Goal: Complete application form

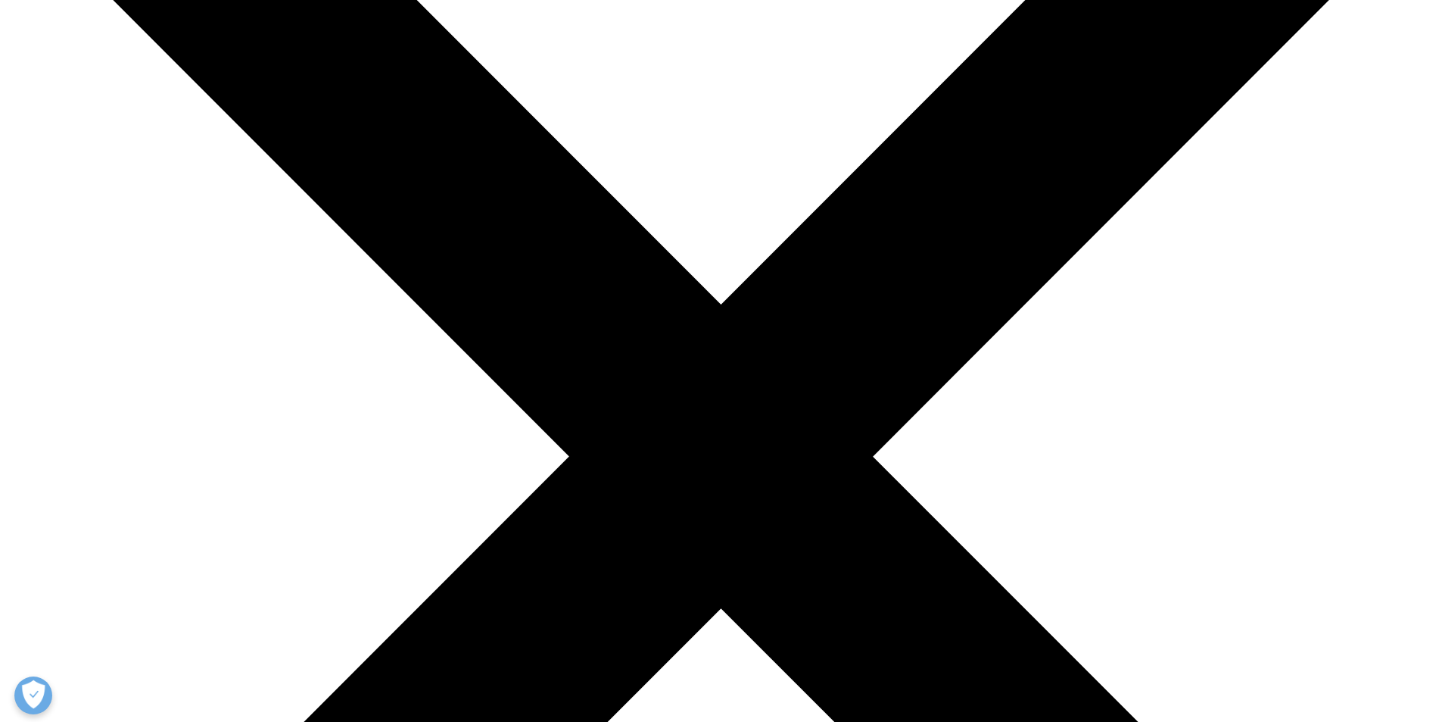
scroll to position [379, 0]
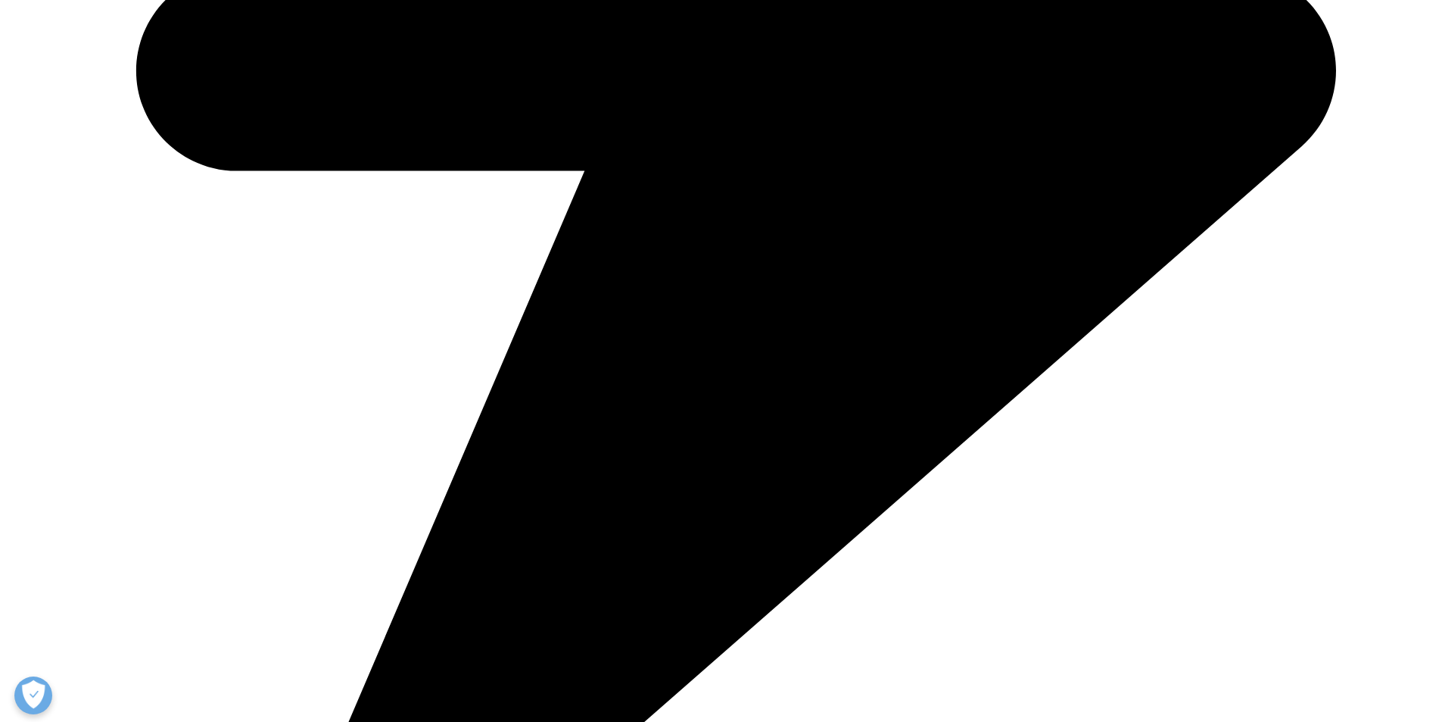
scroll to position [1212, 0]
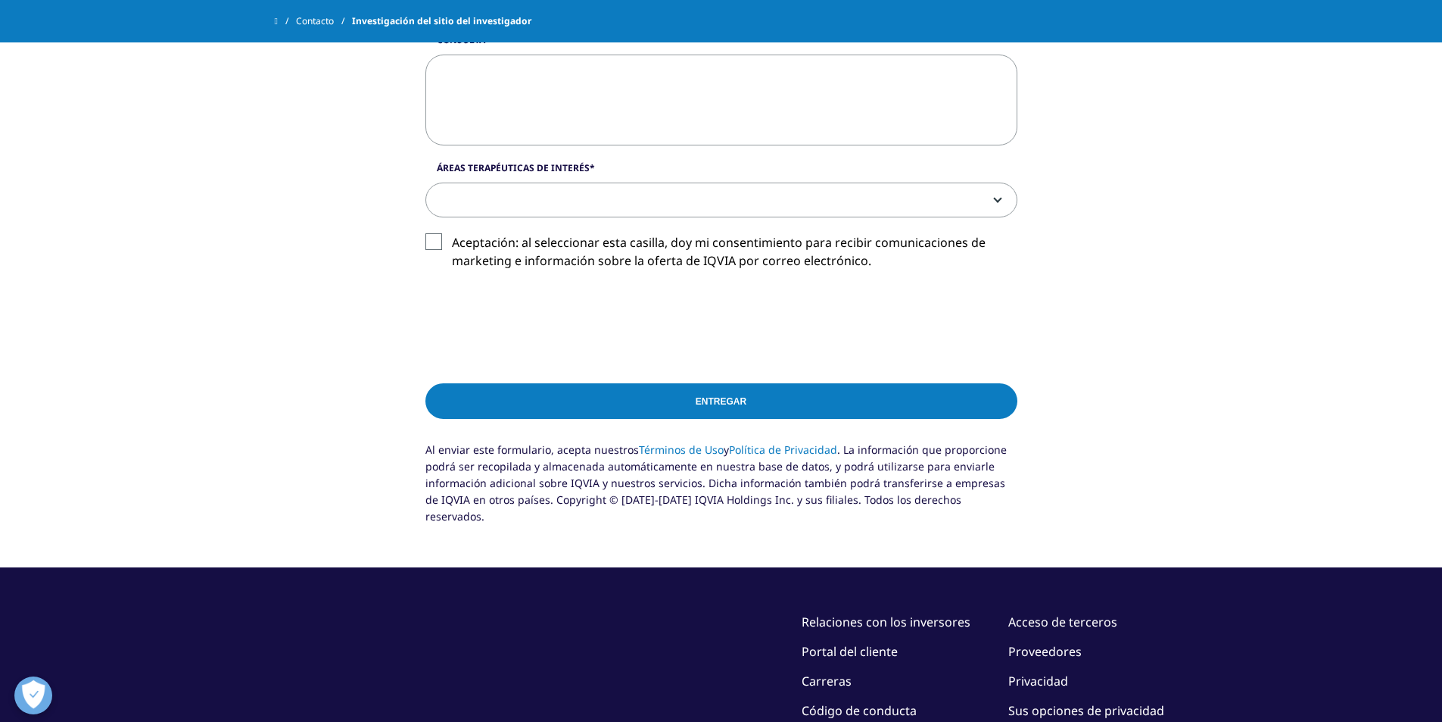
click at [434, 240] on label "Aceptación: al seleccionar esta casilla, doy mi consentimiento para recibir com…" at bounding box center [722, 255] width 592 height 45
click at [452, 233] on input "Aceptación: al seleccionar esta casilla, doy mi consentimiento para recibir com…" at bounding box center [452, 233] width 0 height 0
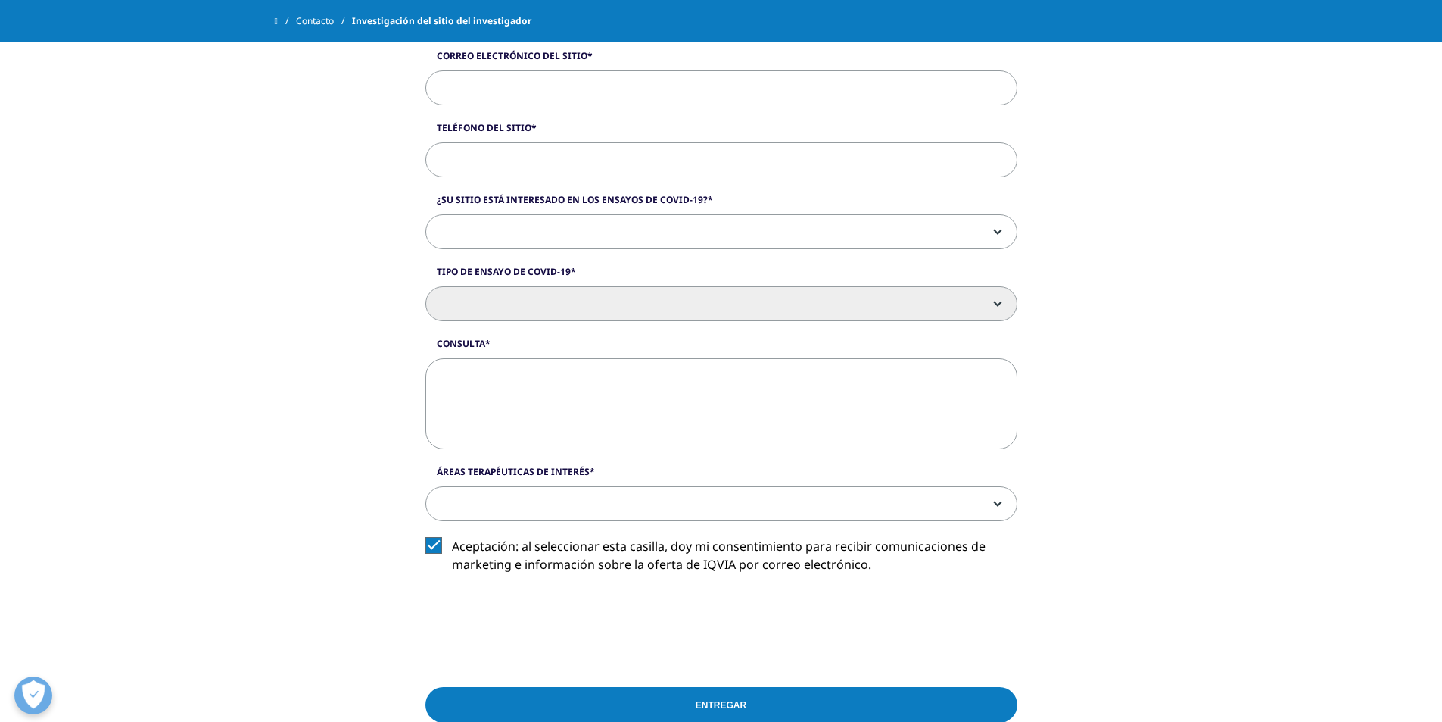
scroll to position [909, 0]
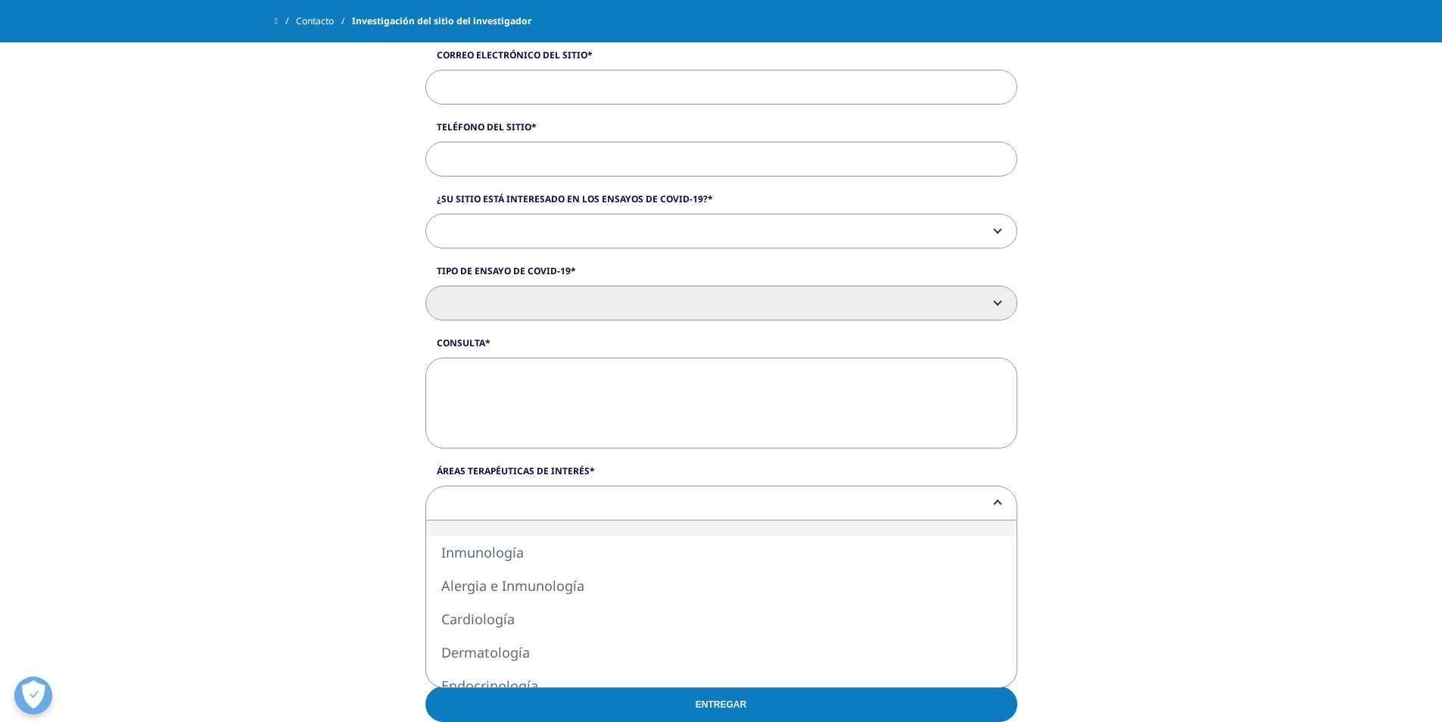
click at [615, 500] on span at bounding box center [721, 503] width 591 height 35
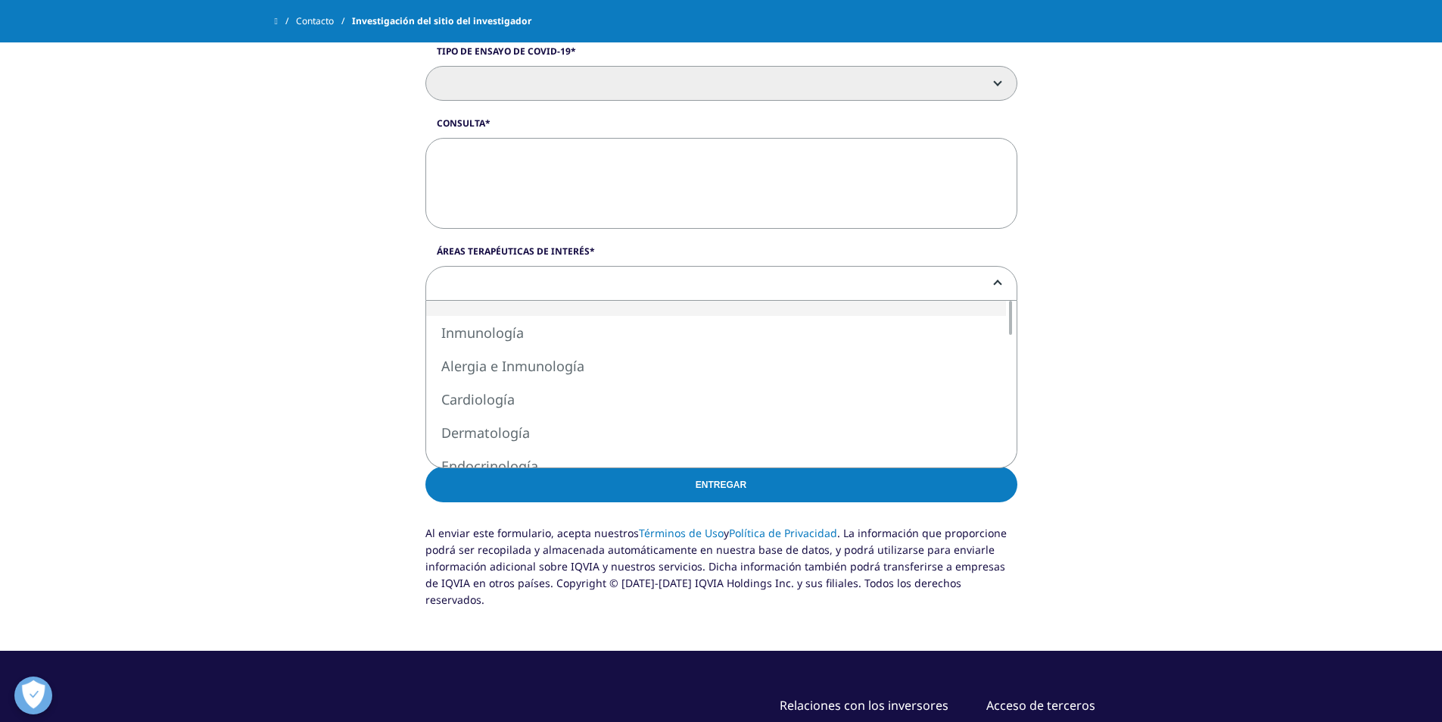
scroll to position [1136, 0]
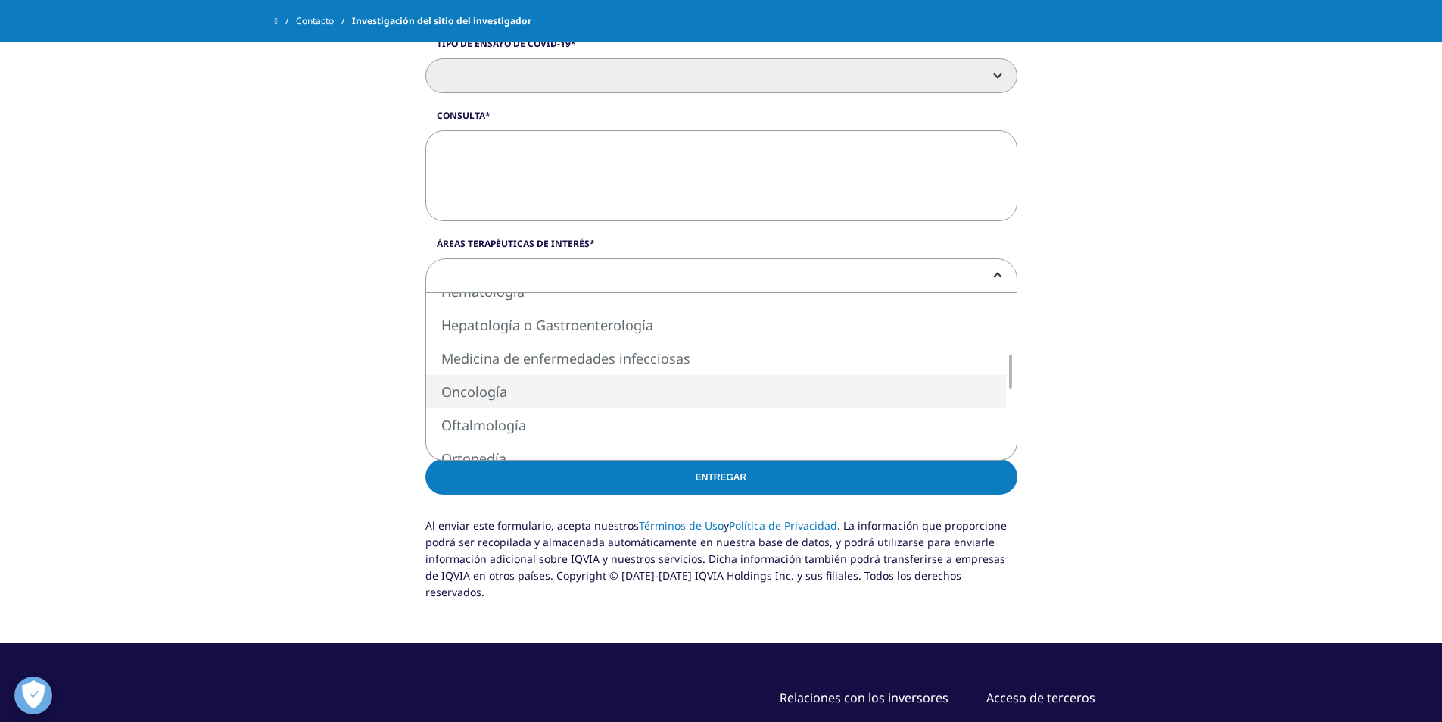
select select "Oncology"
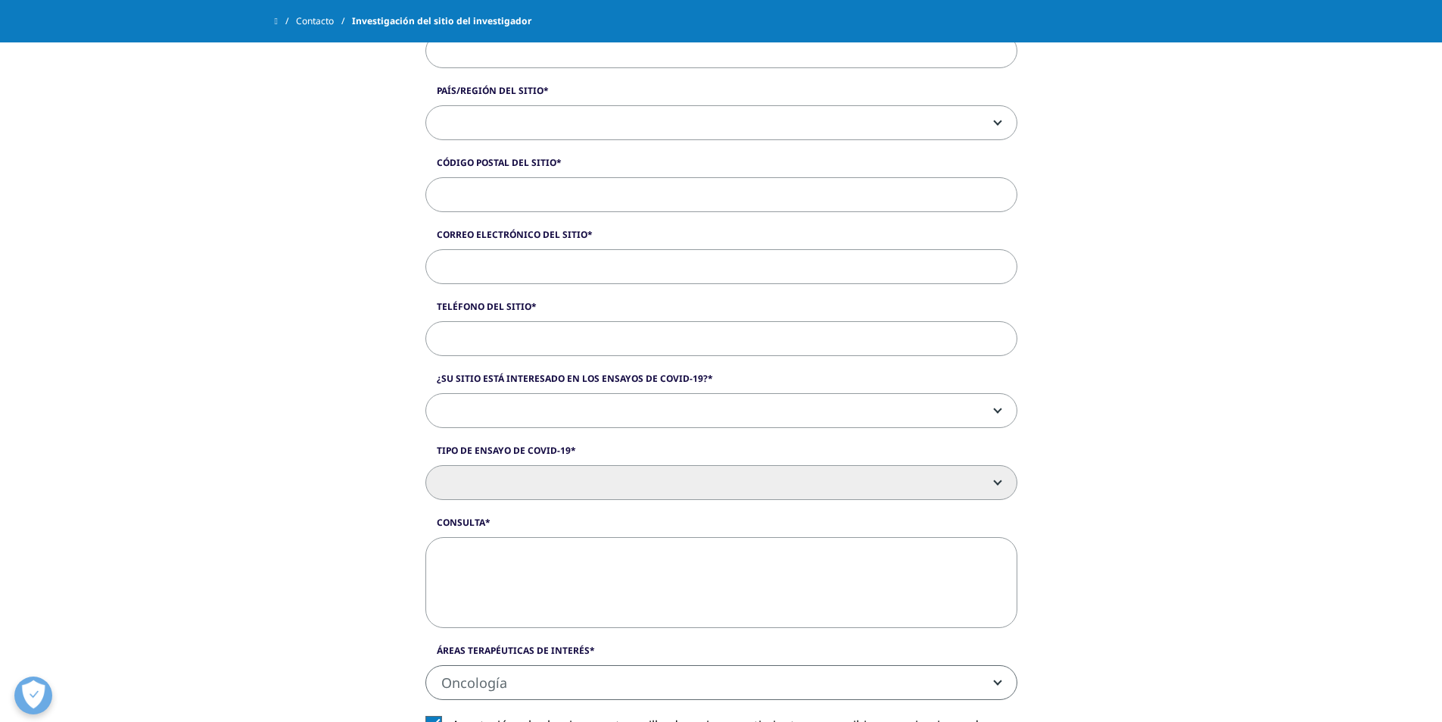
scroll to position [909, 0]
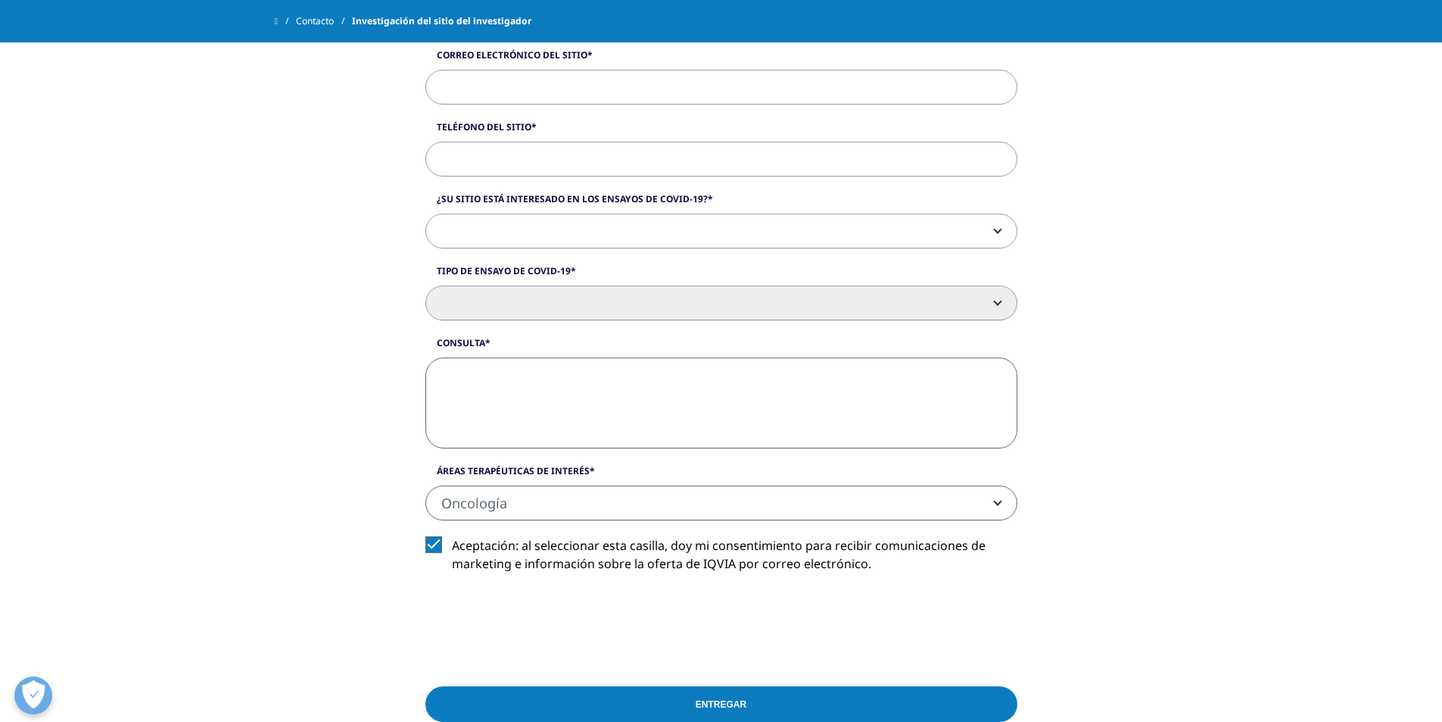
click at [574, 400] on textarea "Consulta" at bounding box center [722, 402] width 592 height 91
paste textarea "Lo ips dolorsi am consectet Adipisci Elitsed do Ei Tempo in u laboree dolo mag …"
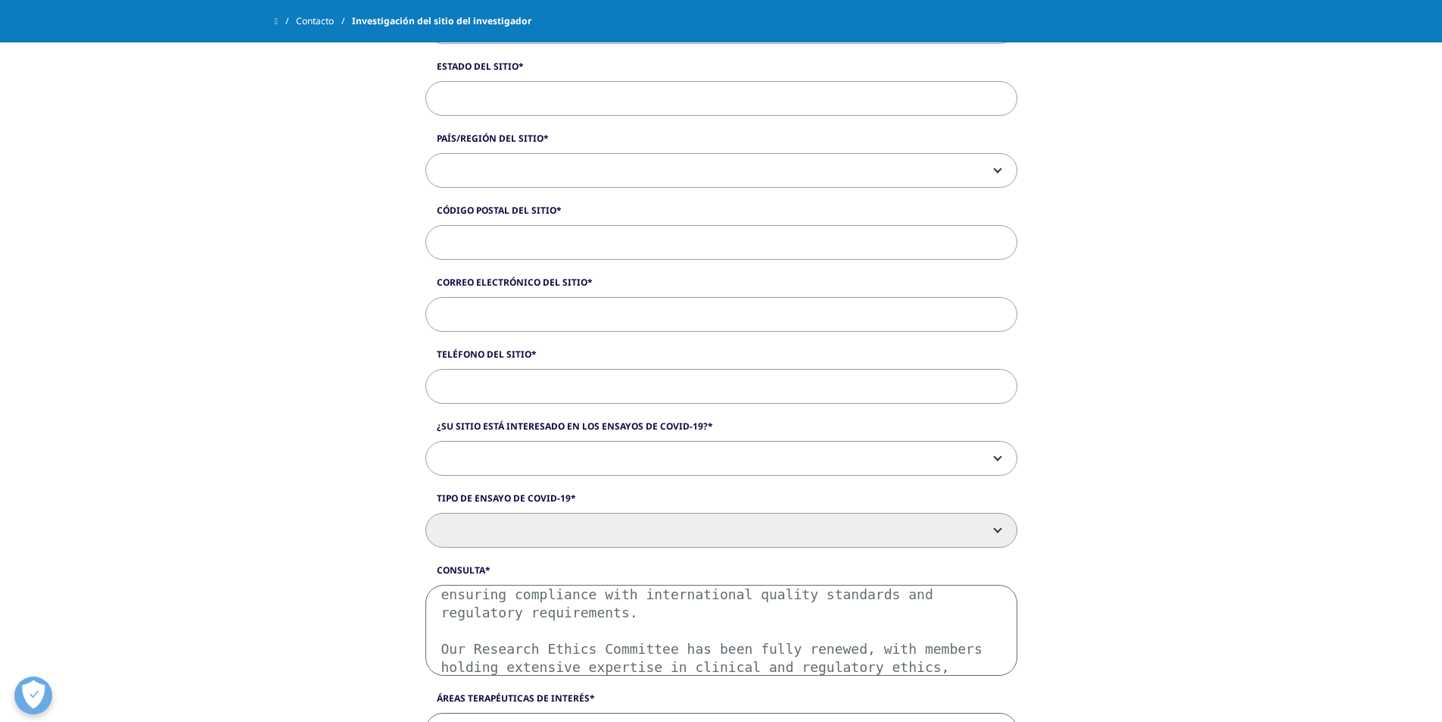
scroll to position [8, 0]
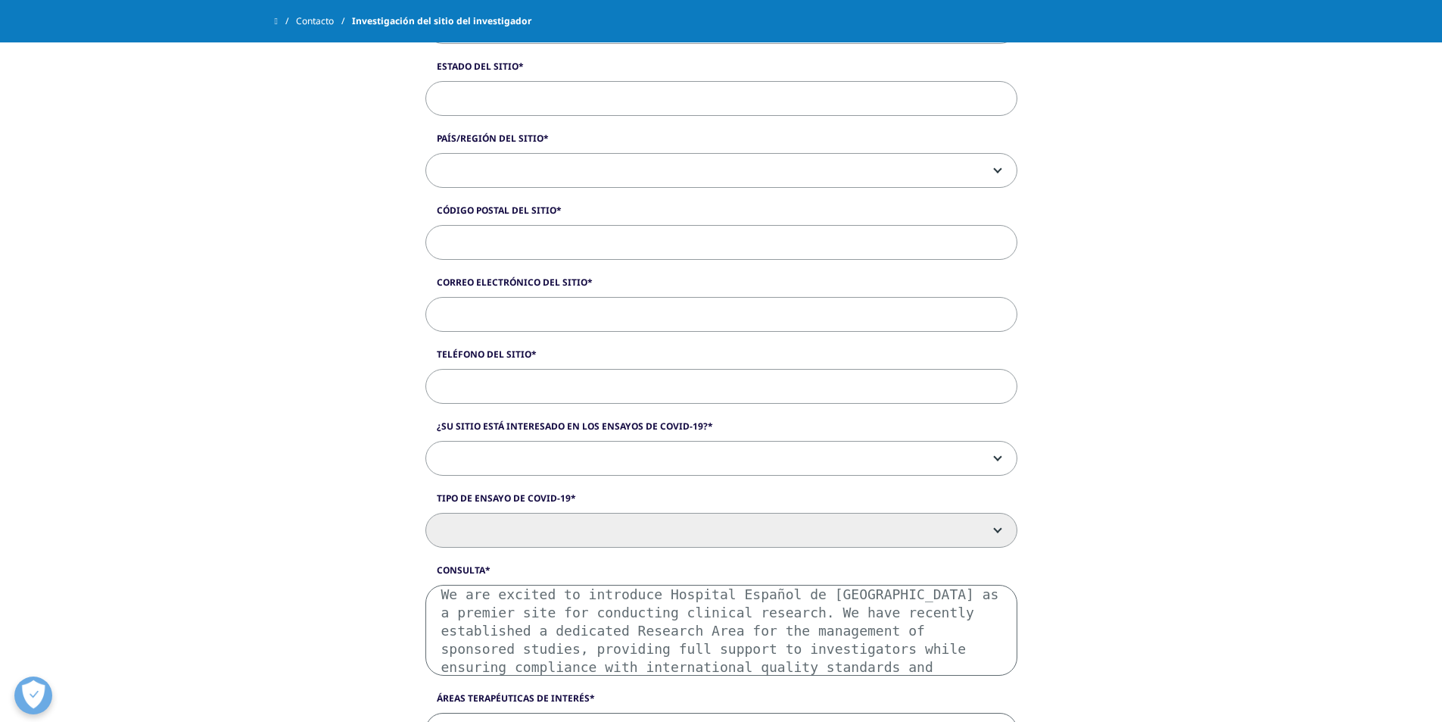
drag, startPoint x: 661, startPoint y: 595, endPoint x: 859, endPoint y: 585, distance: 198.6
click at [859, 585] on textarea "We are excited to introduce Hospital Español de [GEOGRAPHIC_DATA] as a premier …" at bounding box center [722, 630] width 592 height 91
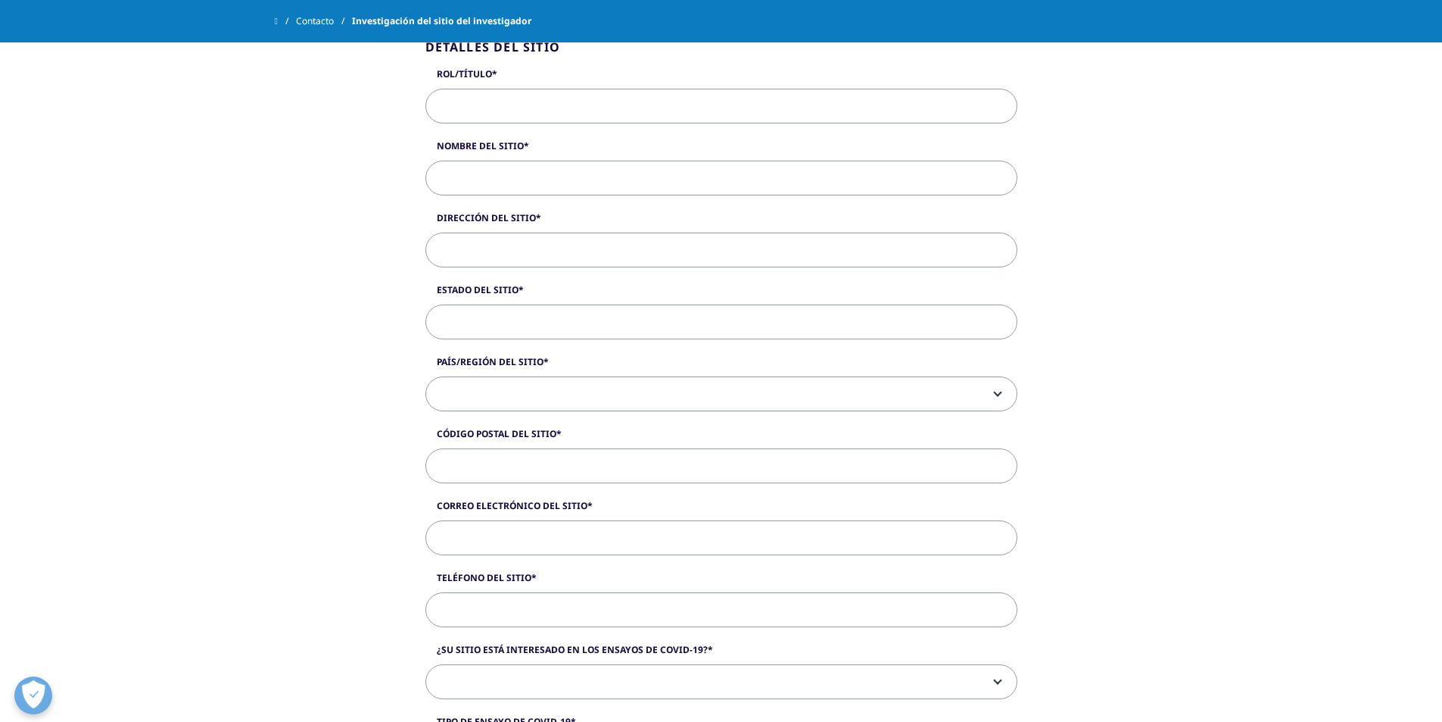
scroll to position [379, 0]
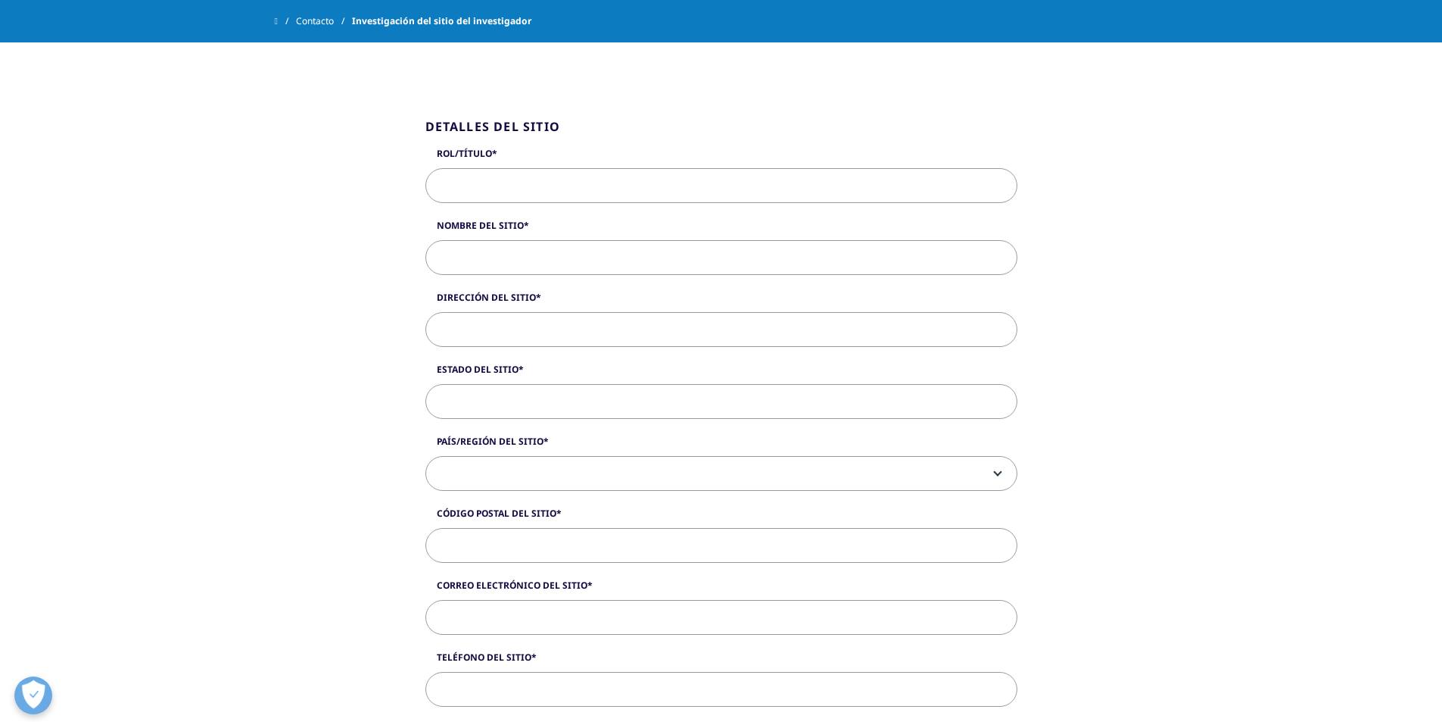
type textarea "We are excited to introduce Hospital Español de [GEOGRAPHIC_DATA] as a premier …"
click at [500, 254] on input "Nombre del sitio" at bounding box center [722, 257] width 592 height 35
paste input "Hospital Español de [GEOGRAPHIC_DATA]"
type input "Hospital Español de [GEOGRAPHIC_DATA]"
click at [517, 181] on input "Rol/Título" at bounding box center [722, 185] width 592 height 35
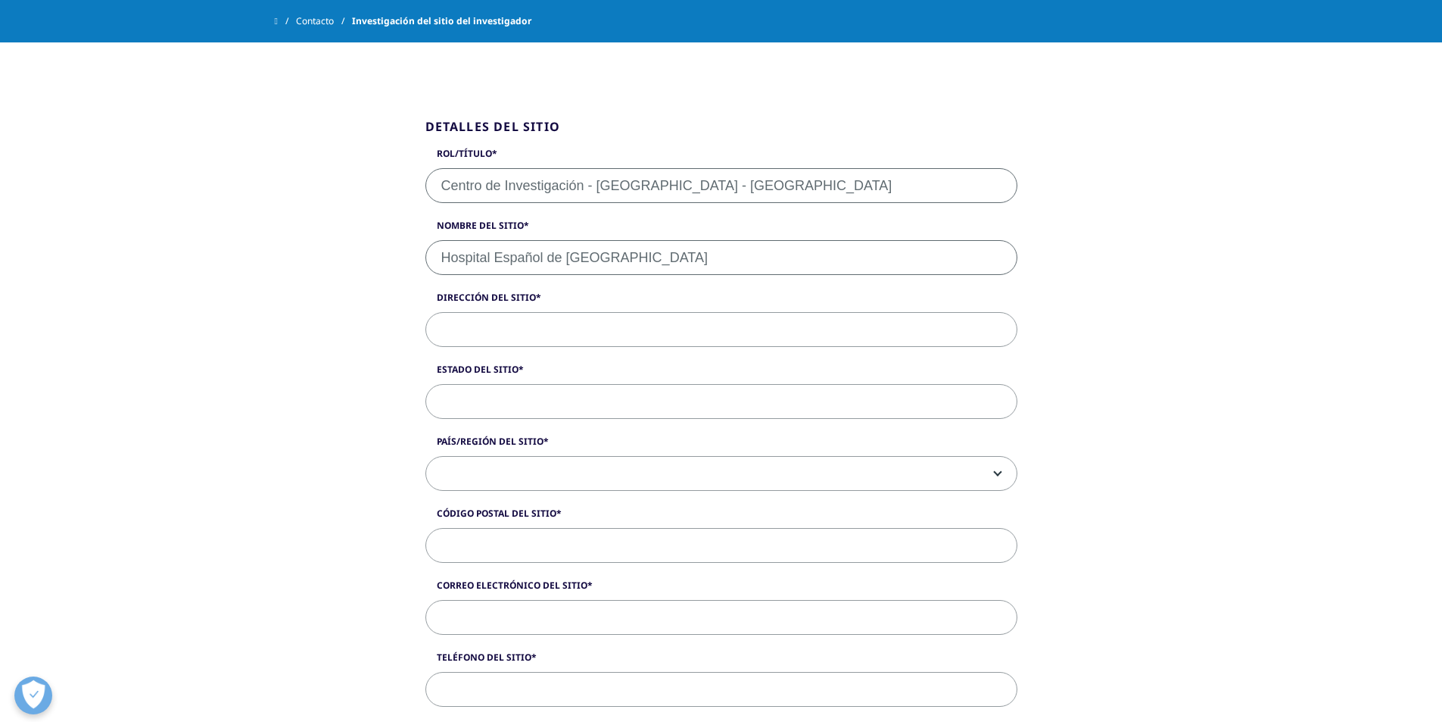
type input "Centro de Investigación - [GEOGRAPHIC_DATA] - [GEOGRAPHIC_DATA]"
click at [548, 326] on input "Dirección del sitio" at bounding box center [722, 329] width 592 height 35
paste input "[URL][DOMAIN_NAME]"
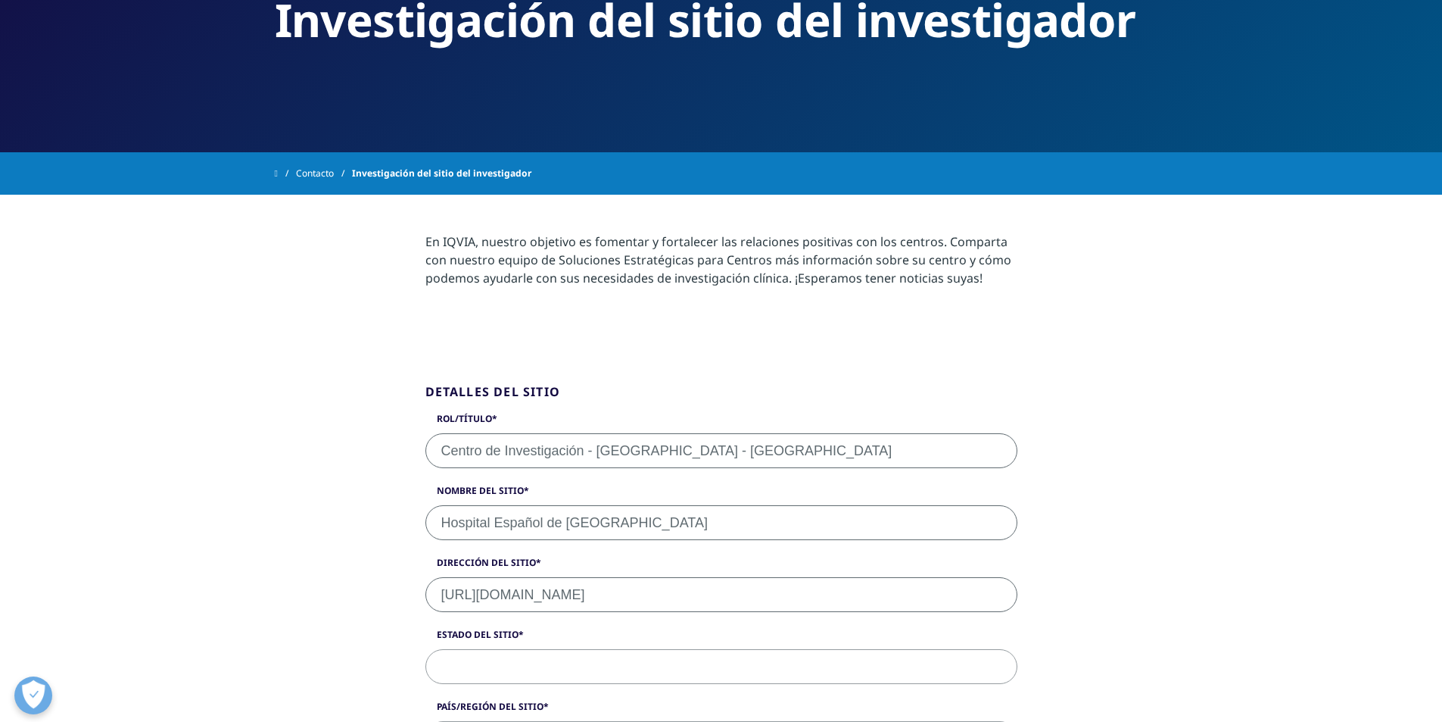
scroll to position [151, 0]
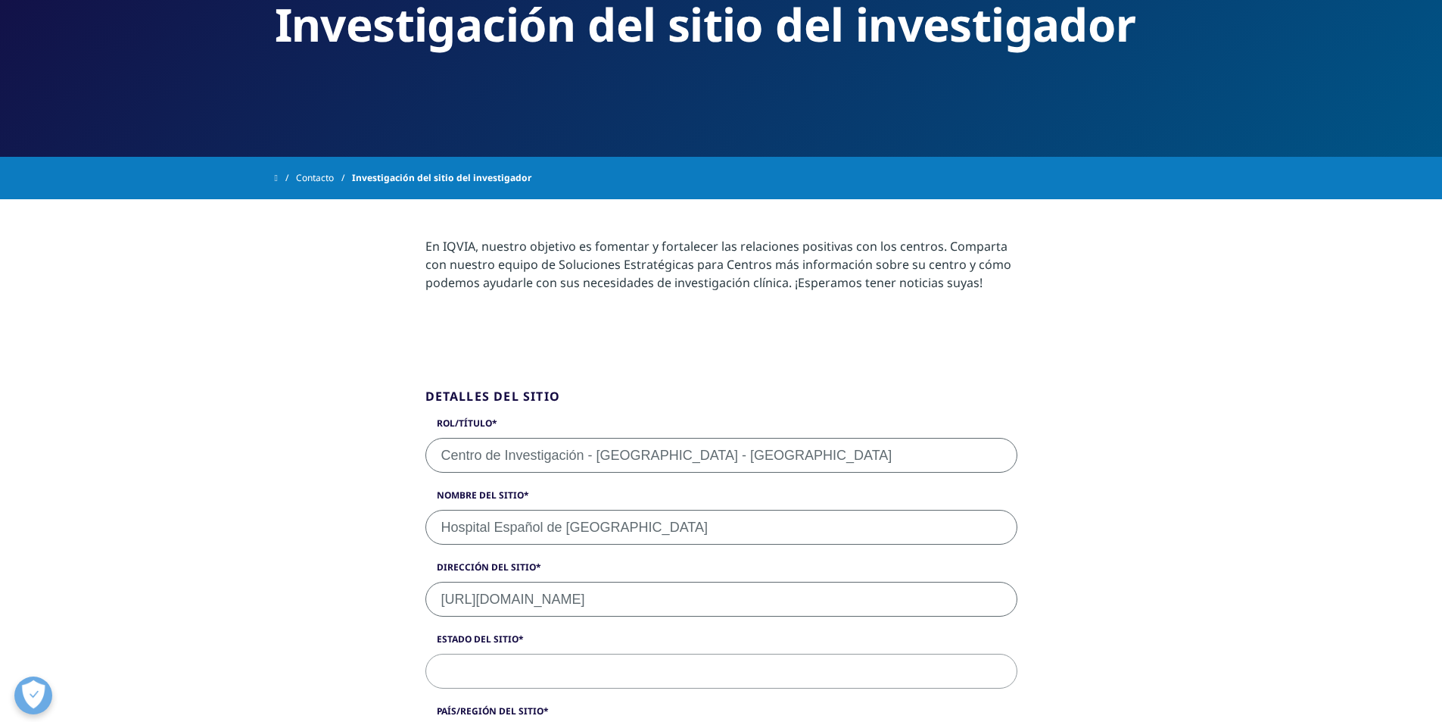
type input "[URL][DOMAIN_NAME]"
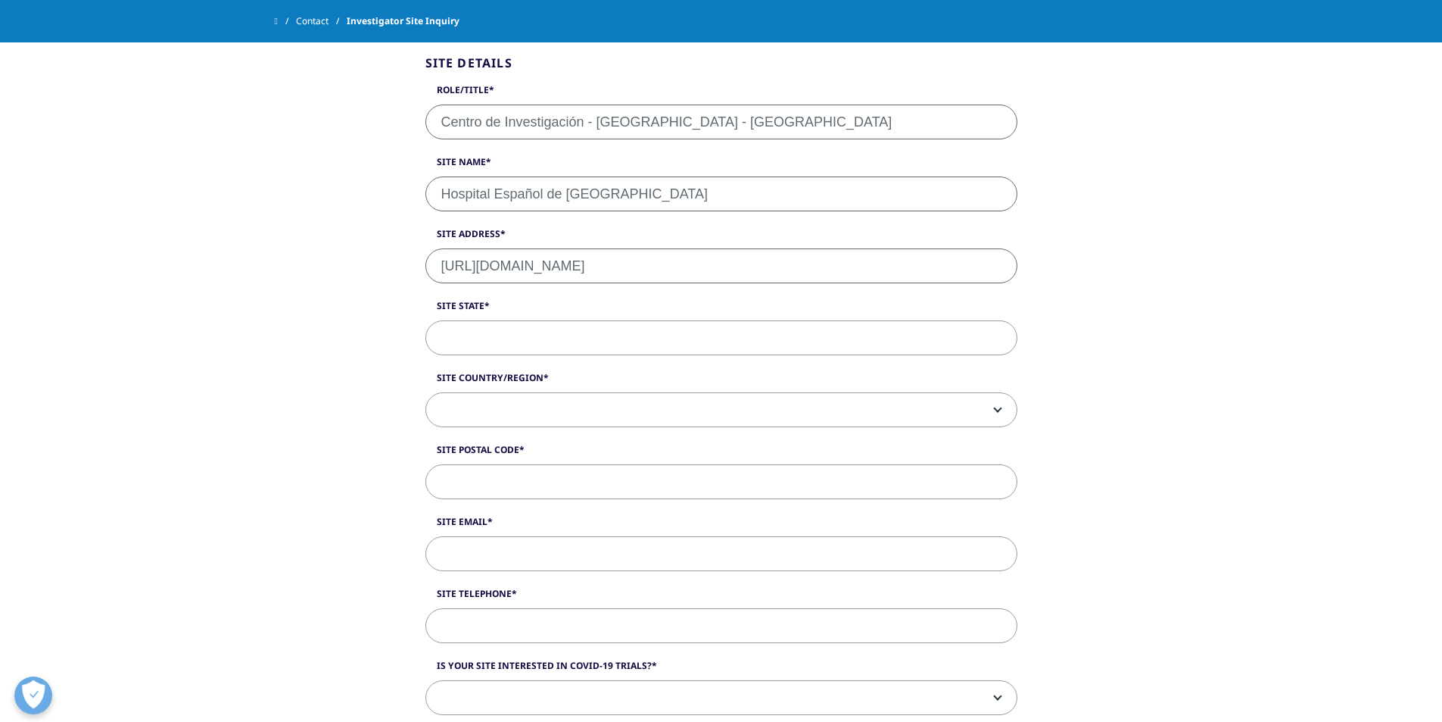
scroll to position [454, 0]
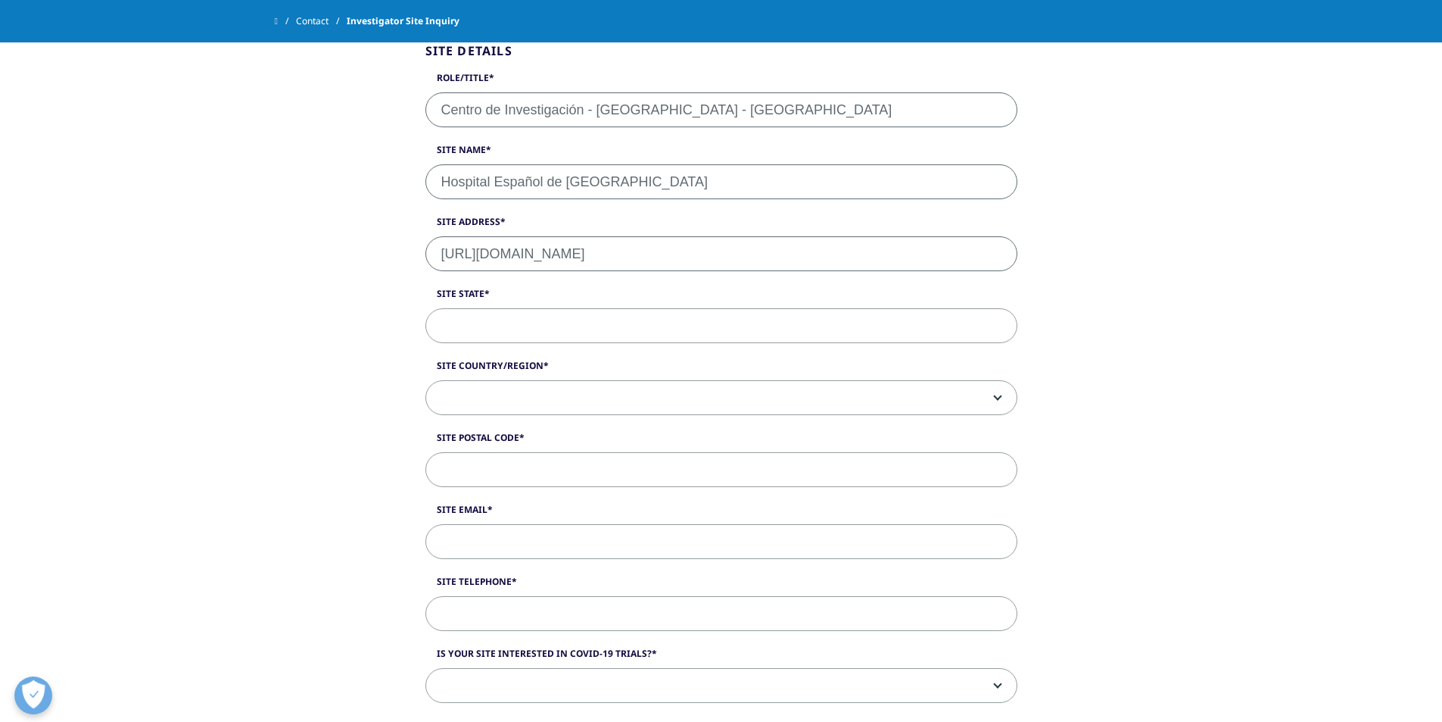
click at [303, 323] on div "Site Details Role/Title Centro de Investigación - [GEOGRAPHIC_DATA] - [GEOGRAPH…" at bounding box center [721, 646] width 863 height 1324
click at [554, 393] on span at bounding box center [721, 398] width 591 height 35
click at [531, 323] on input "Site State" at bounding box center [722, 325] width 592 height 35
click at [529, 402] on span at bounding box center [721, 398] width 591 height 35
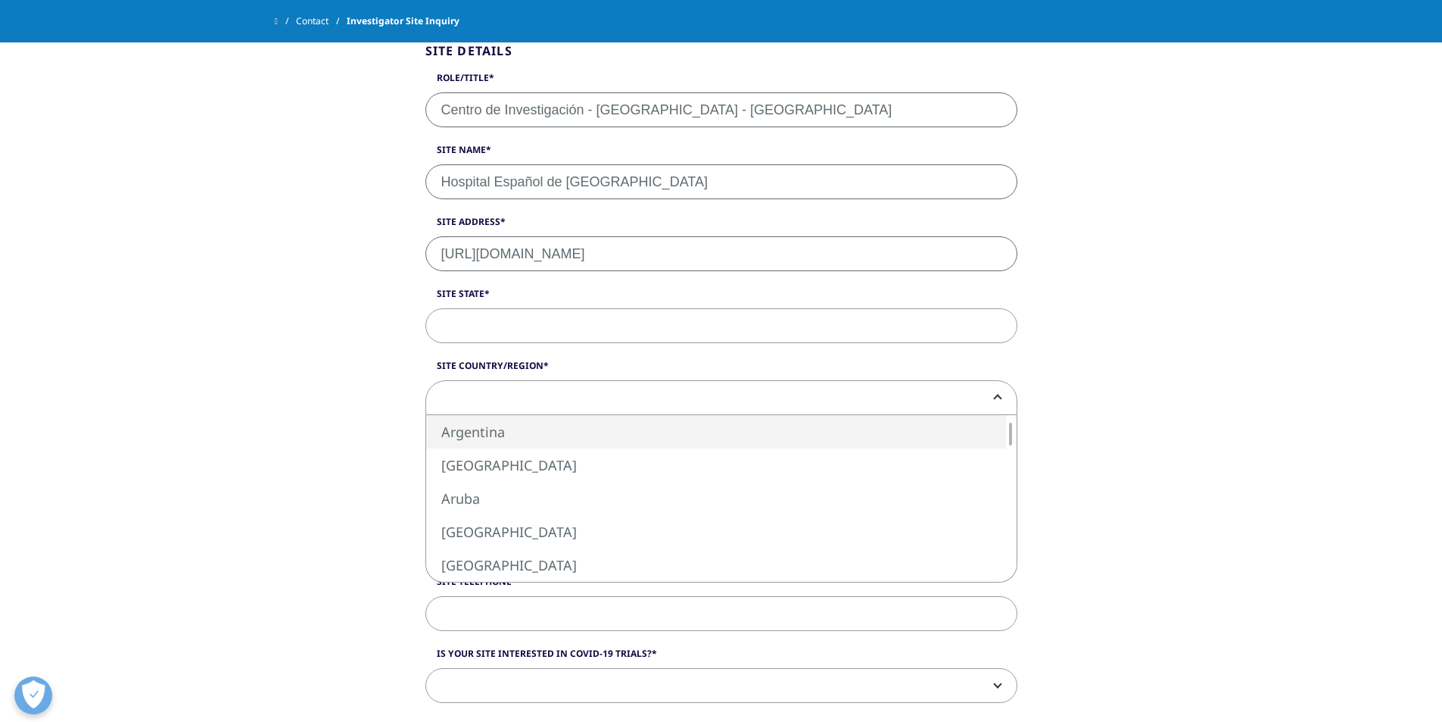
select select "Argentina"
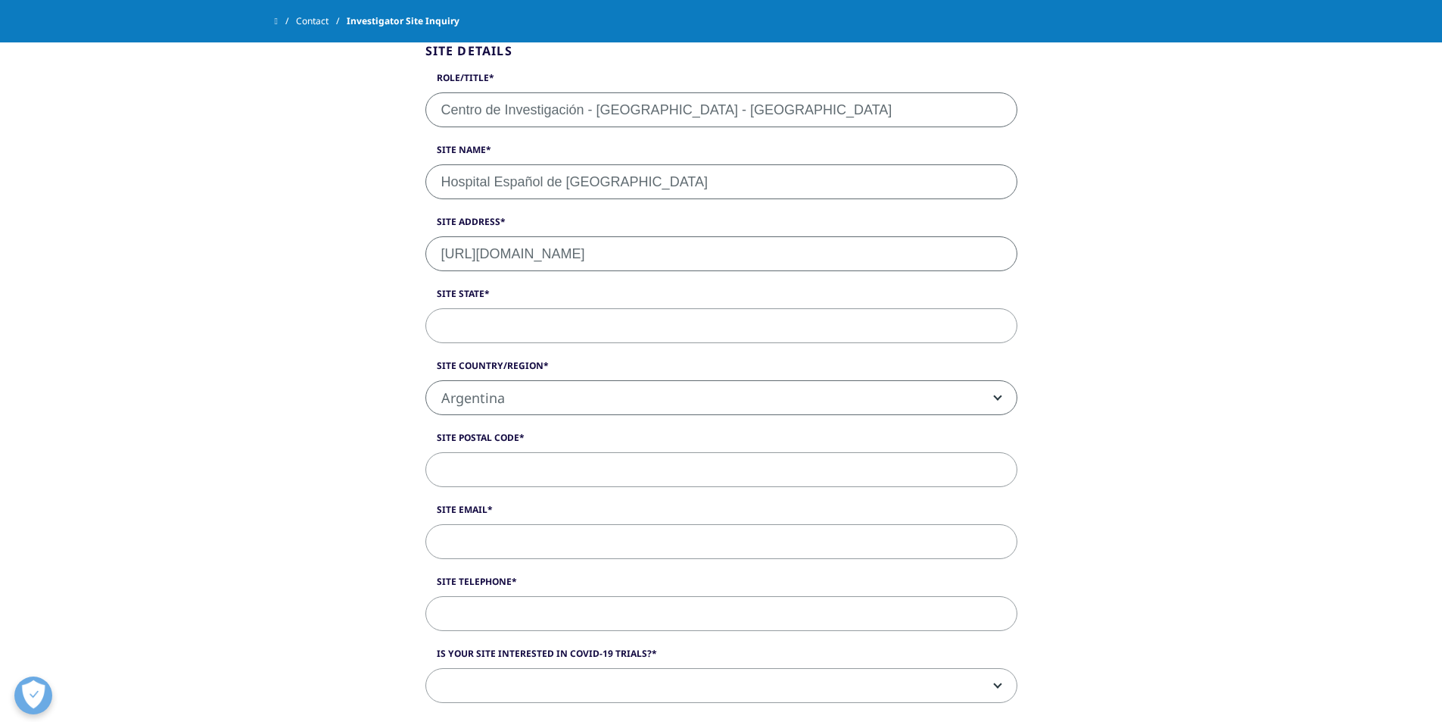
click at [579, 477] on input "Site Postal Code" at bounding box center [722, 469] width 592 height 35
type input "1900"
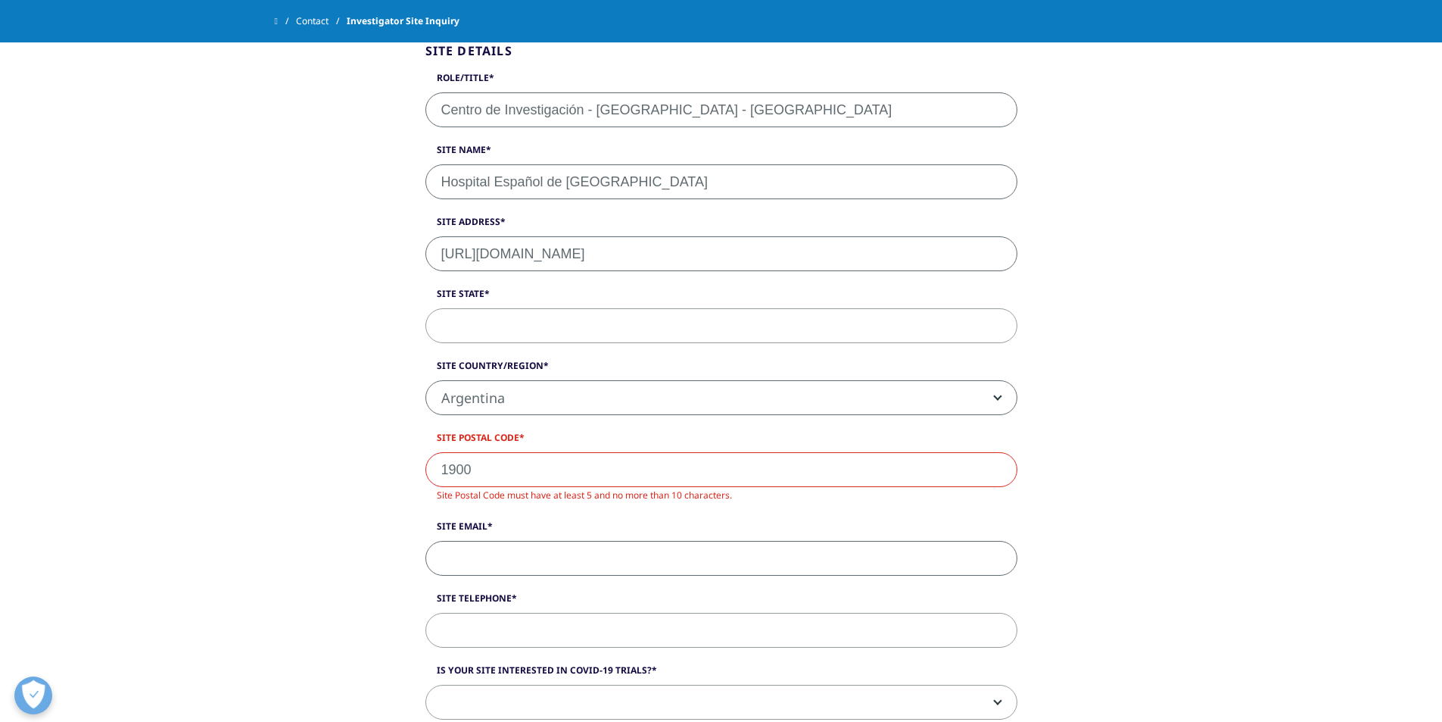
click at [563, 562] on input "Site Email" at bounding box center [722, 558] width 592 height 35
paste input "[EMAIL_ADDRESS][DOMAIN_NAME]"
type input "[EMAIL_ADDRESS][DOMAIN_NAME]"
click at [441, 468] on input "1900" at bounding box center [722, 469] width 592 height 35
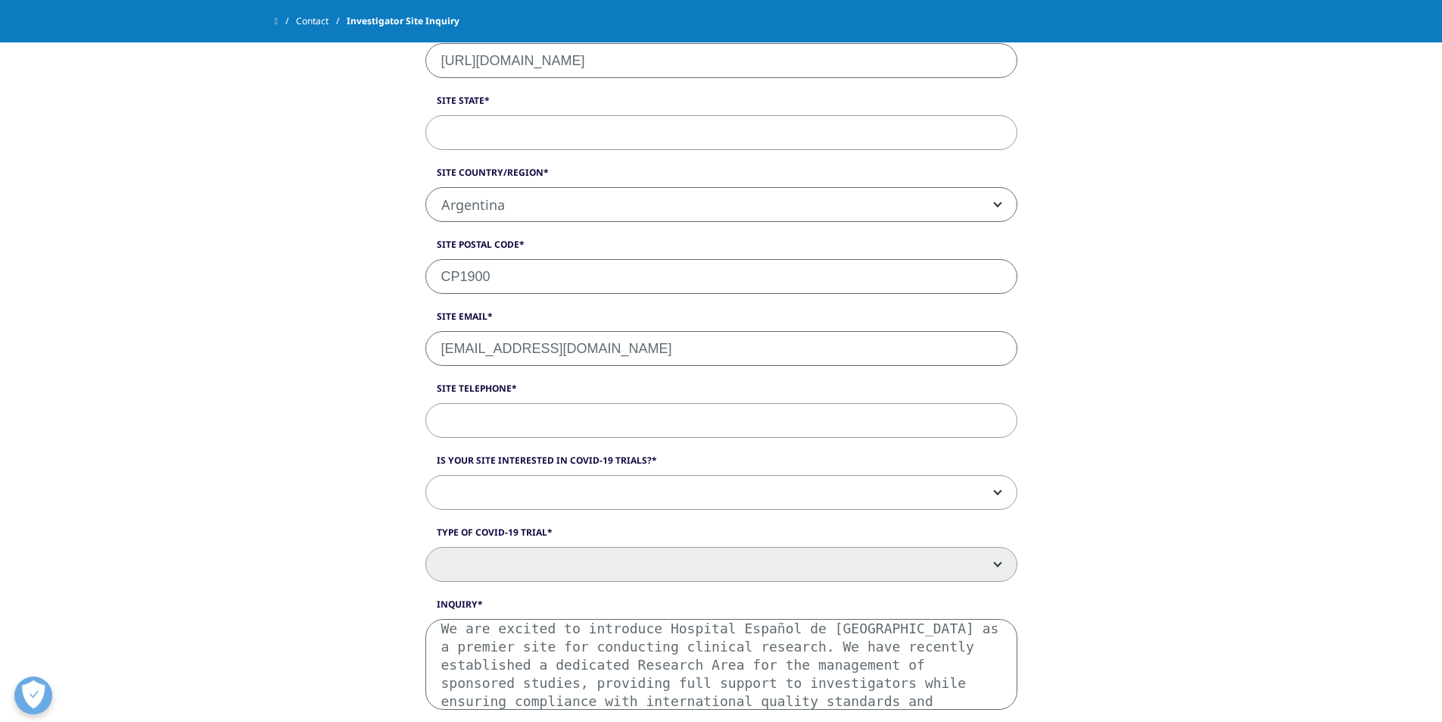
scroll to position [681, 0]
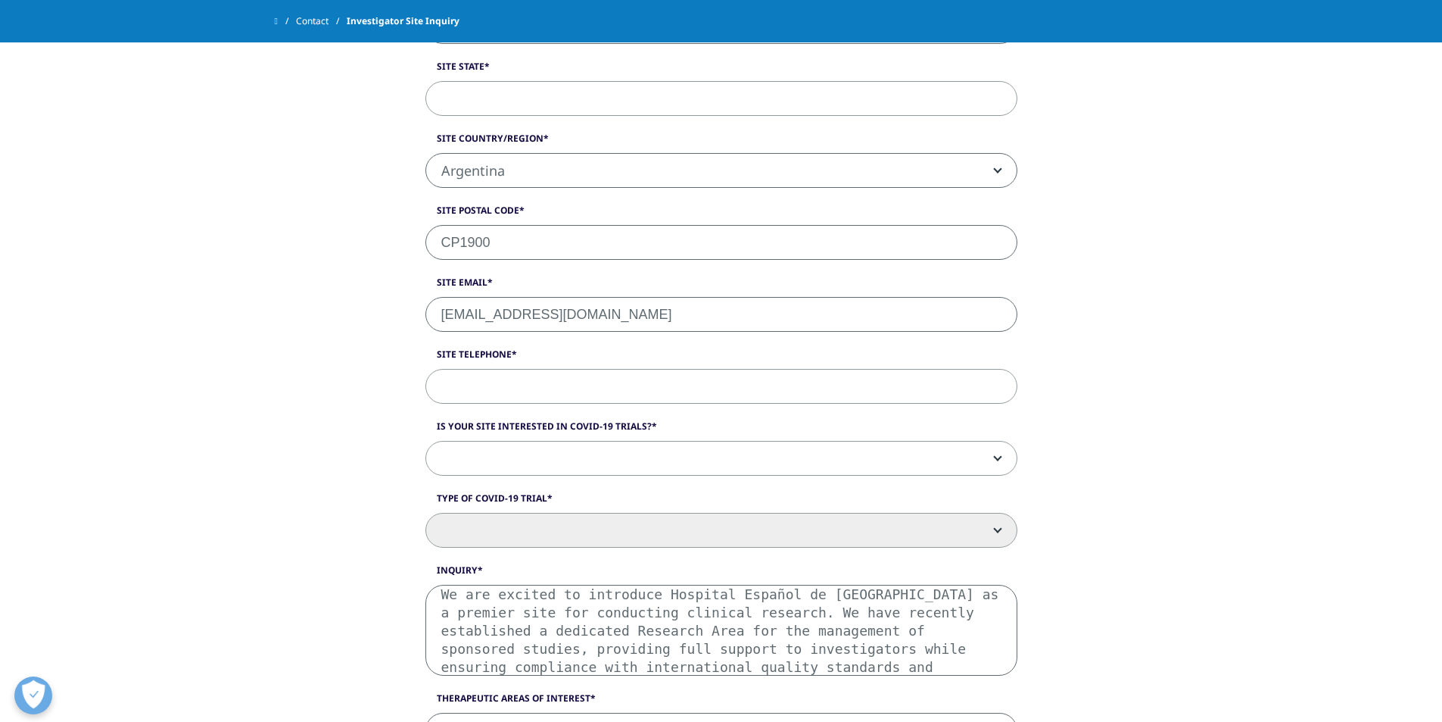
type input "CP1900"
click at [525, 384] on input "Site Telephone" at bounding box center [722, 386] width 592 height 35
click at [533, 463] on span at bounding box center [721, 458] width 591 height 35
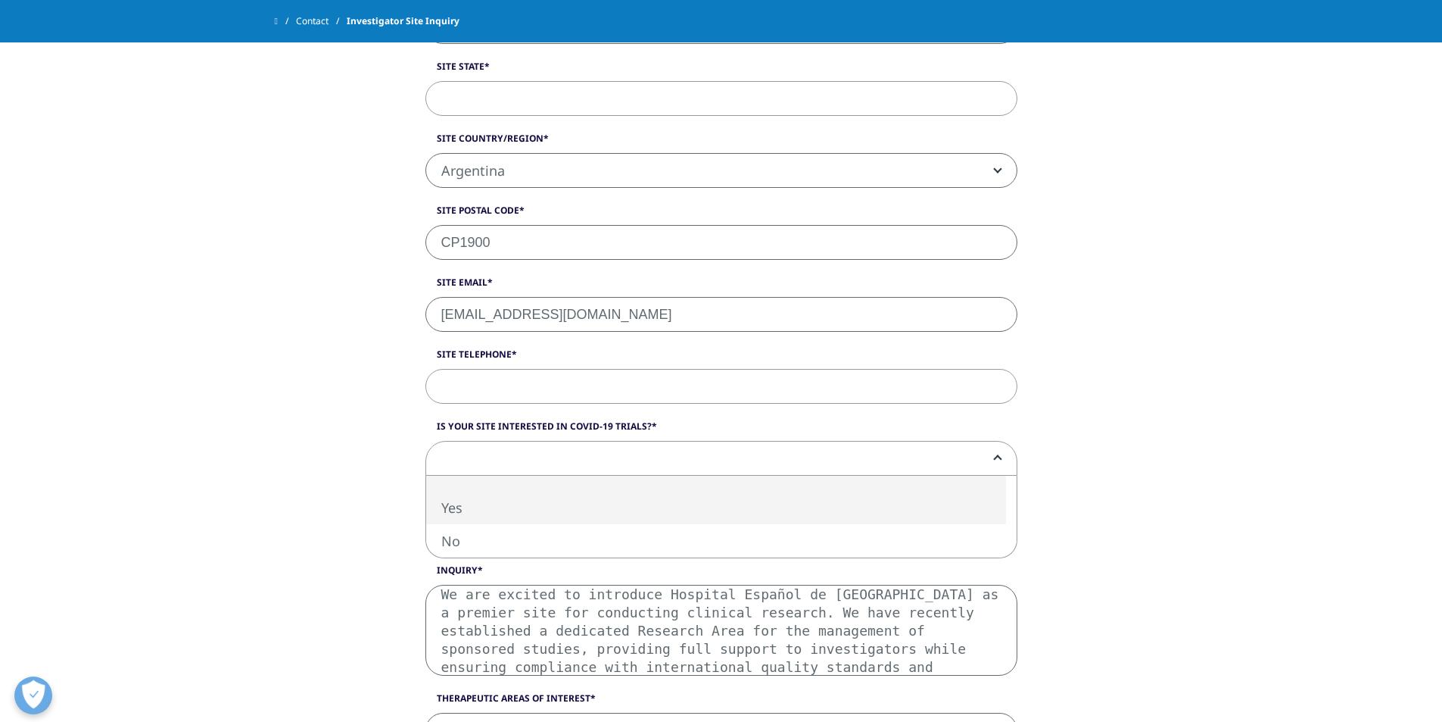
select select "Yes"
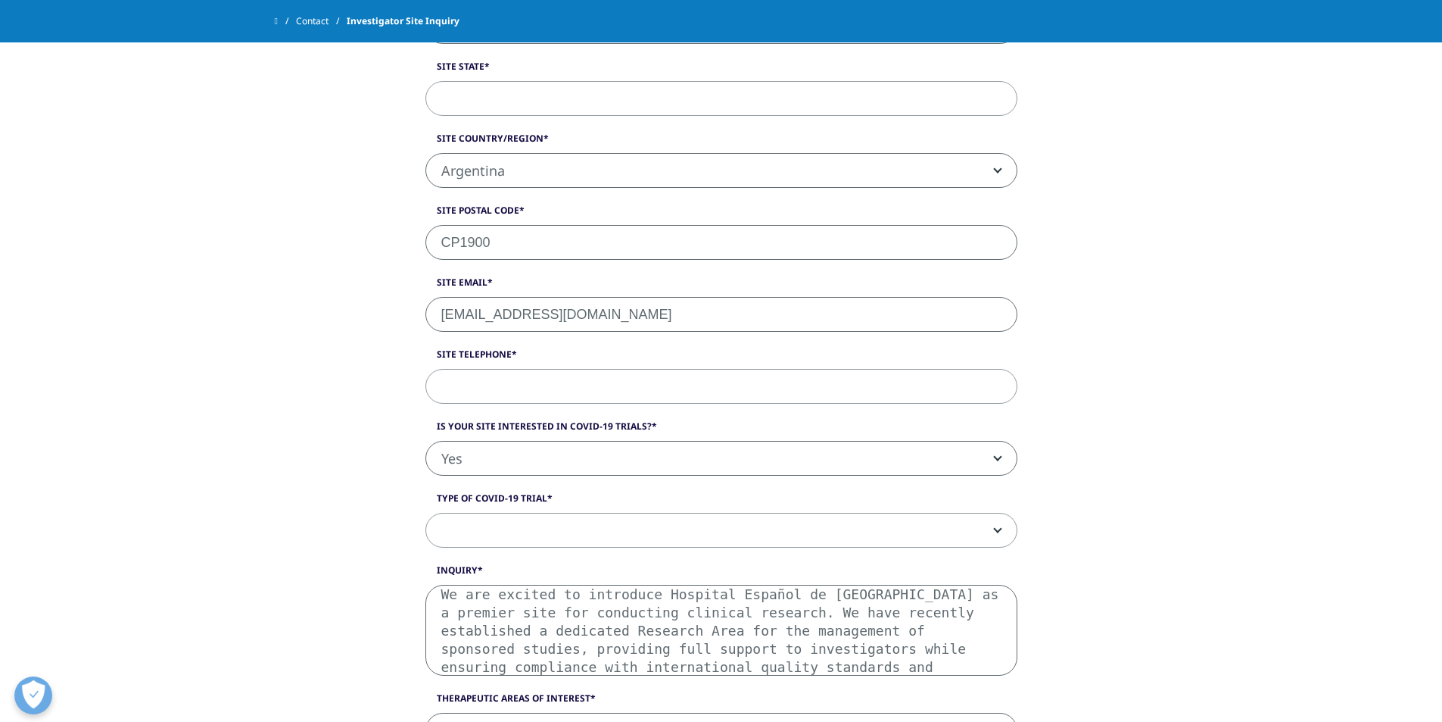
click at [516, 533] on span at bounding box center [721, 530] width 591 height 35
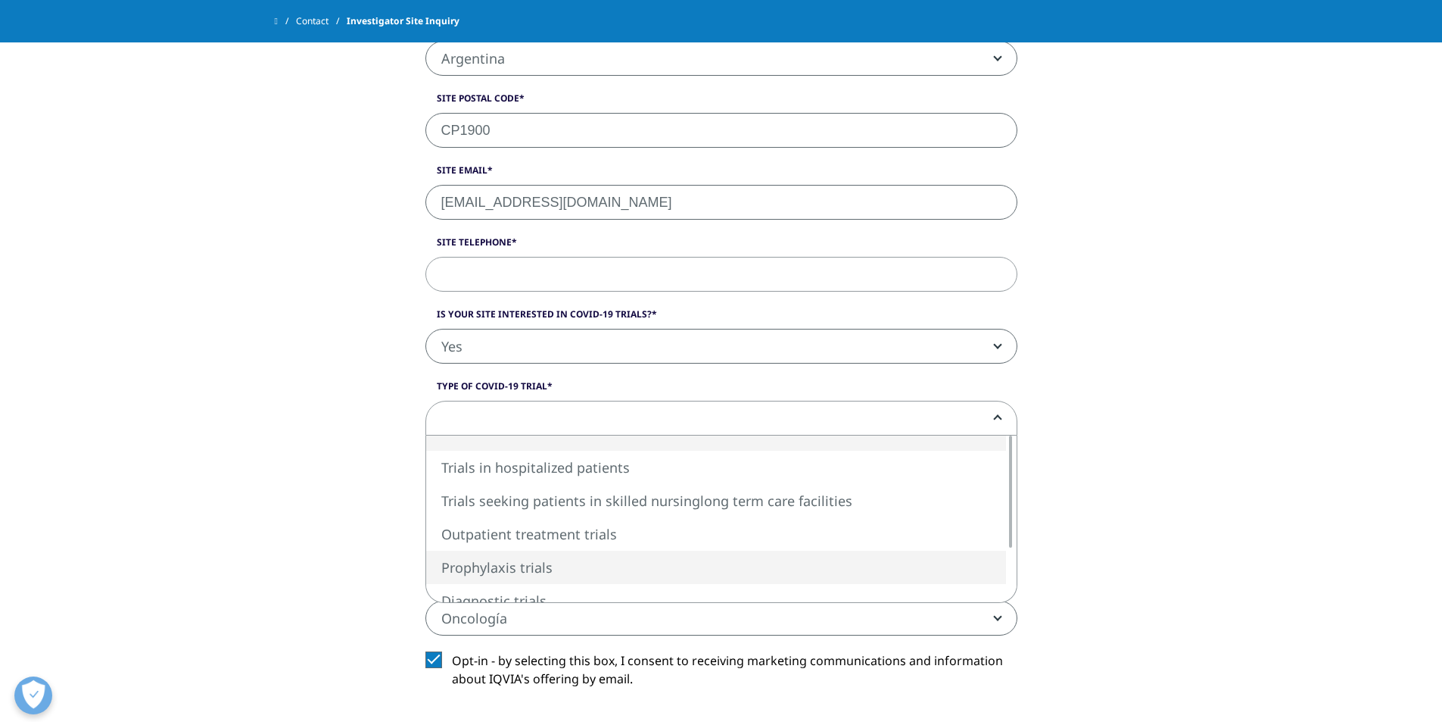
scroll to position [833, 0]
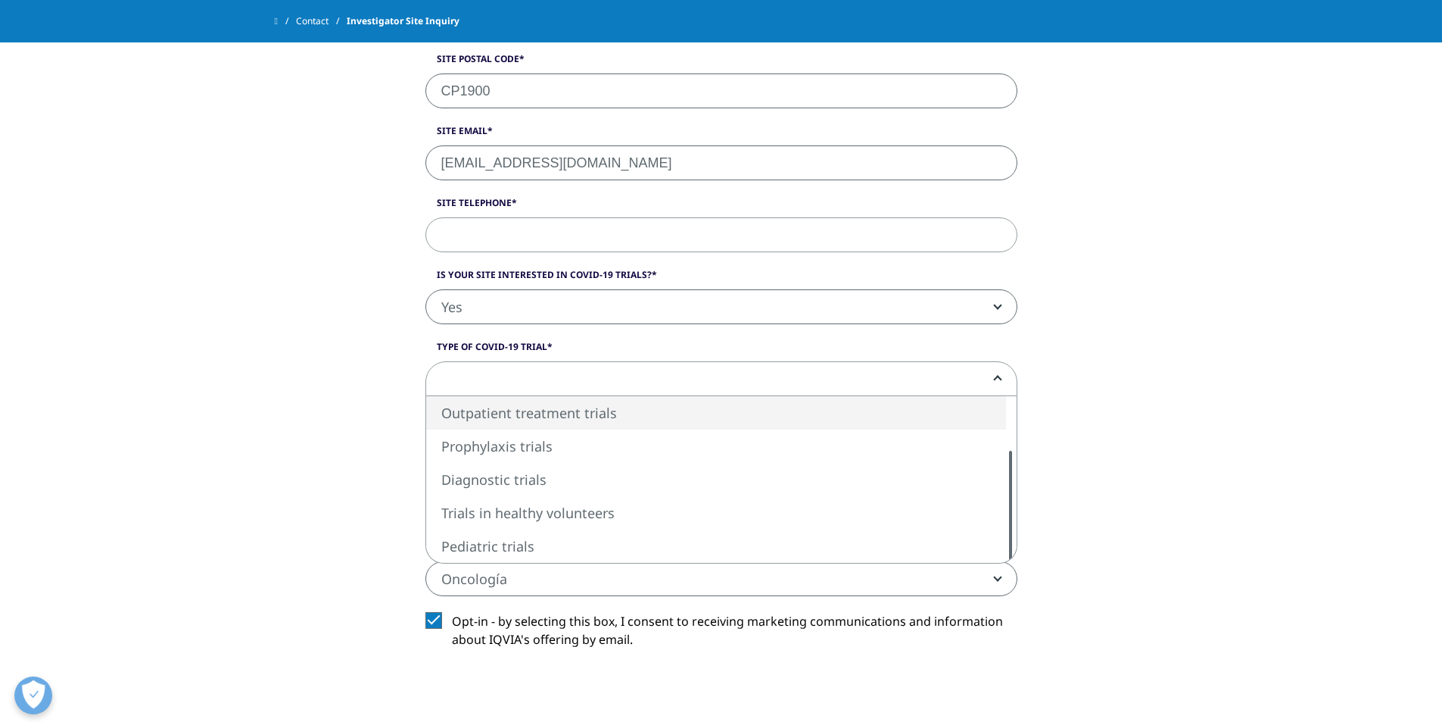
click at [331, 375] on div "Site Details Role/Title Centro de Investigación - [GEOGRAPHIC_DATA] - [GEOGRAPH…" at bounding box center [721, 267] width 863 height 1324
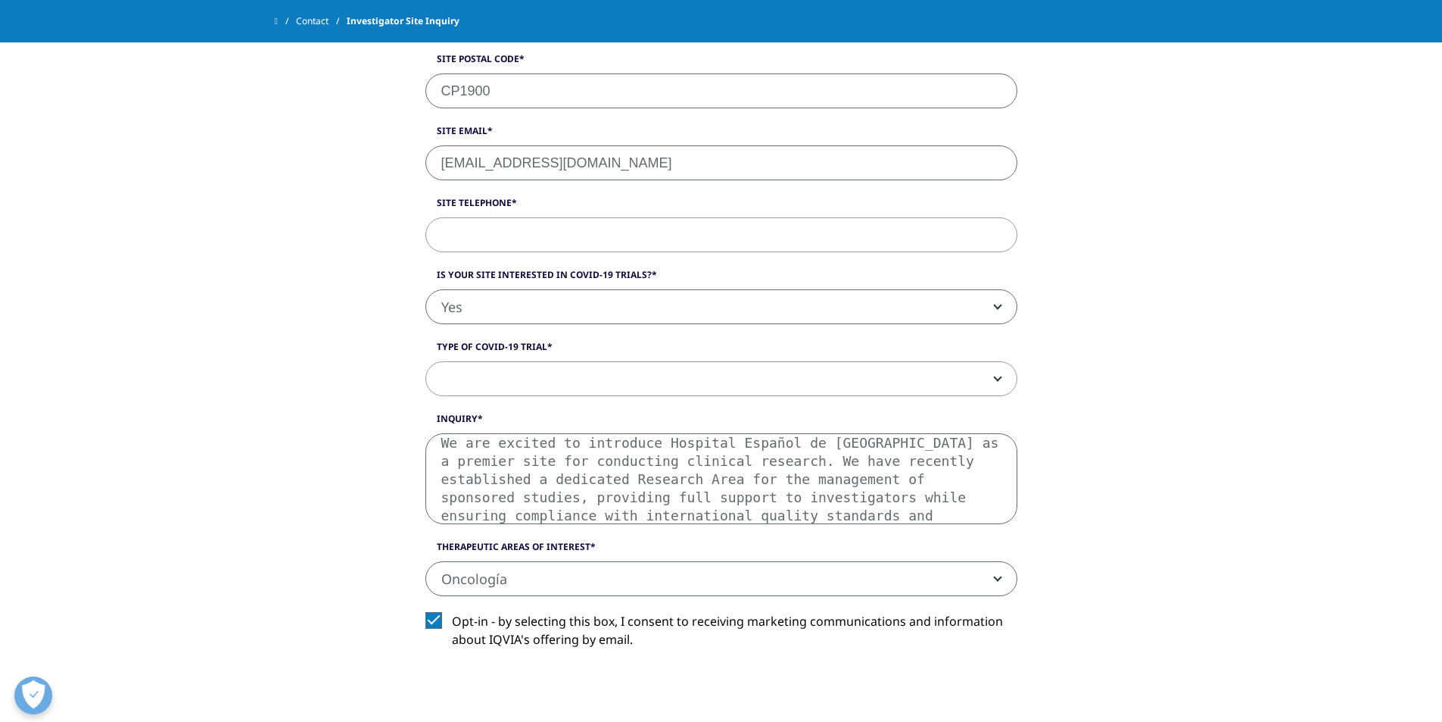
click at [527, 310] on span "Yes" at bounding box center [721, 307] width 591 height 35
click at [560, 389] on span at bounding box center [721, 379] width 591 height 35
click at [307, 383] on div "Site Details Role/Title Centro de Investigación - [GEOGRAPHIC_DATA] - [GEOGRAPH…" at bounding box center [721, 267] width 863 height 1324
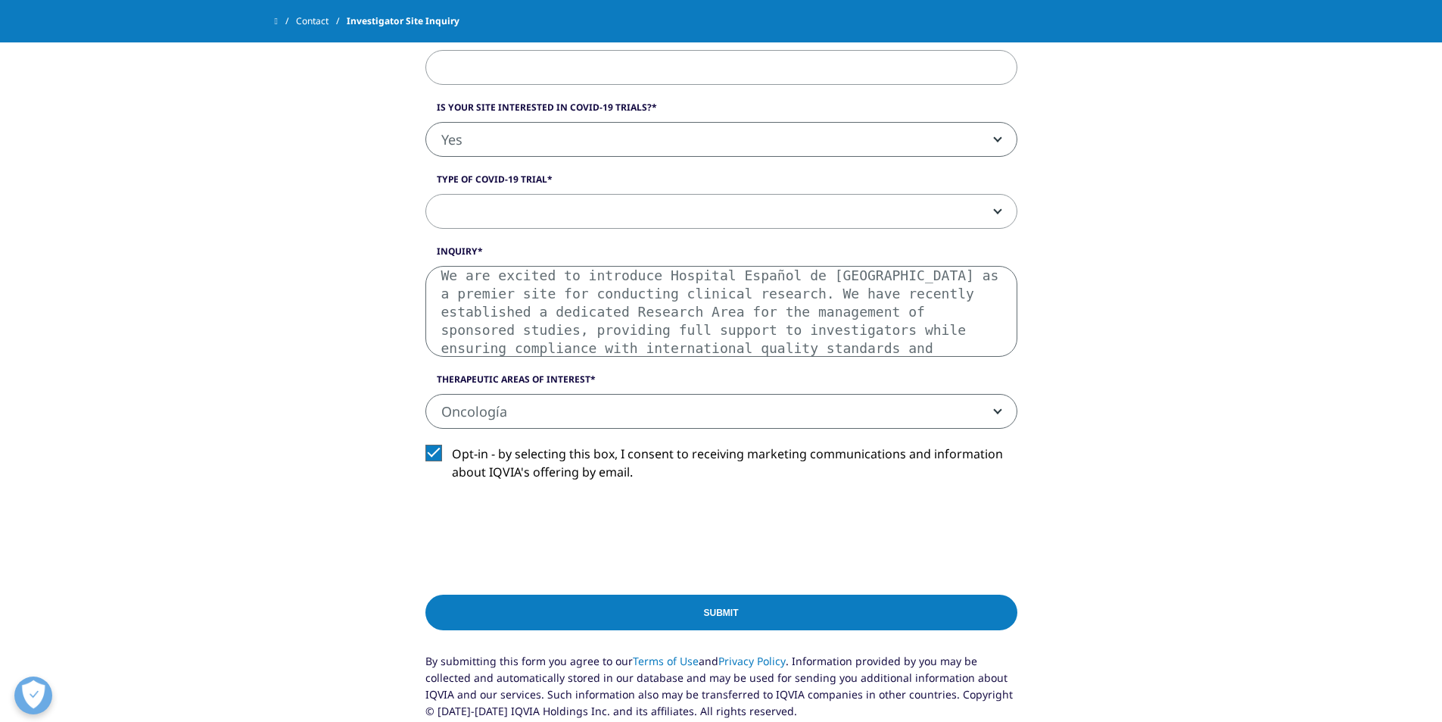
scroll to position [1136, 0]
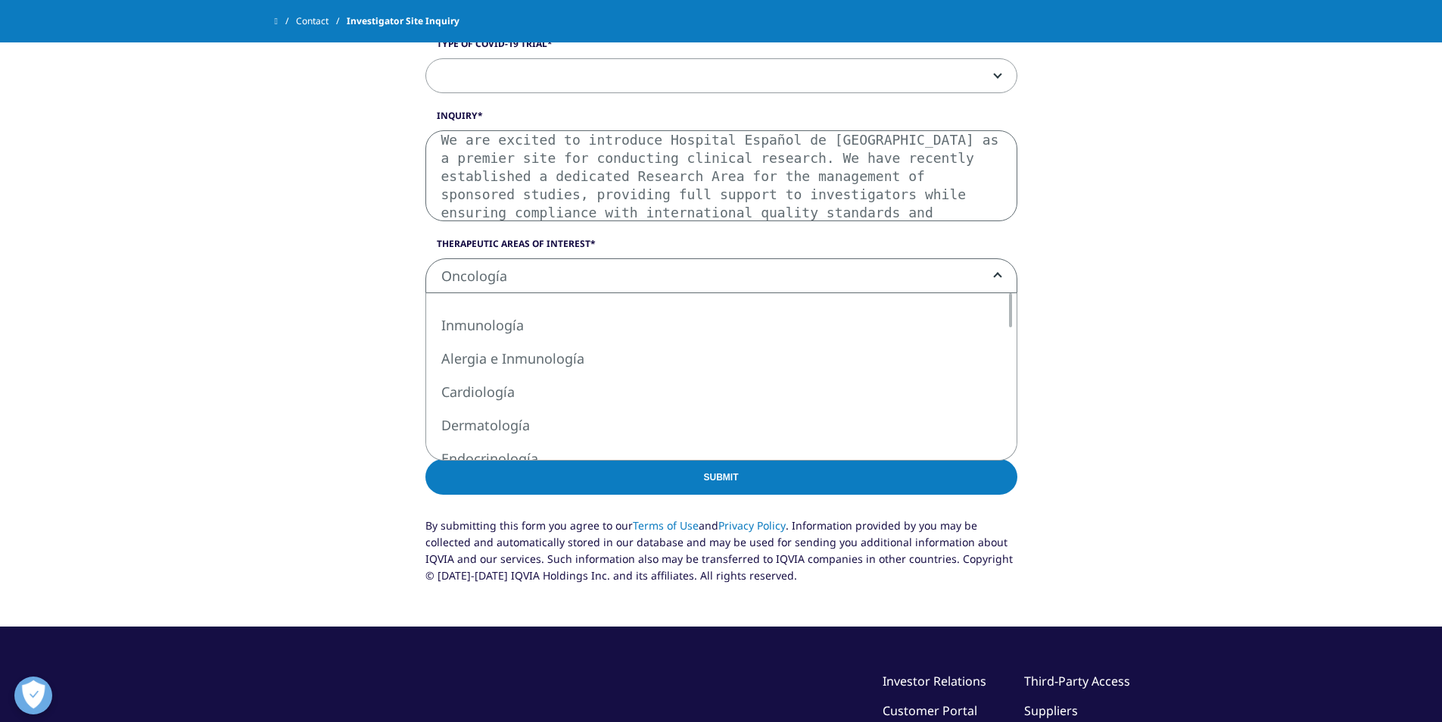
click at [547, 279] on span "Oncología" at bounding box center [721, 276] width 591 height 35
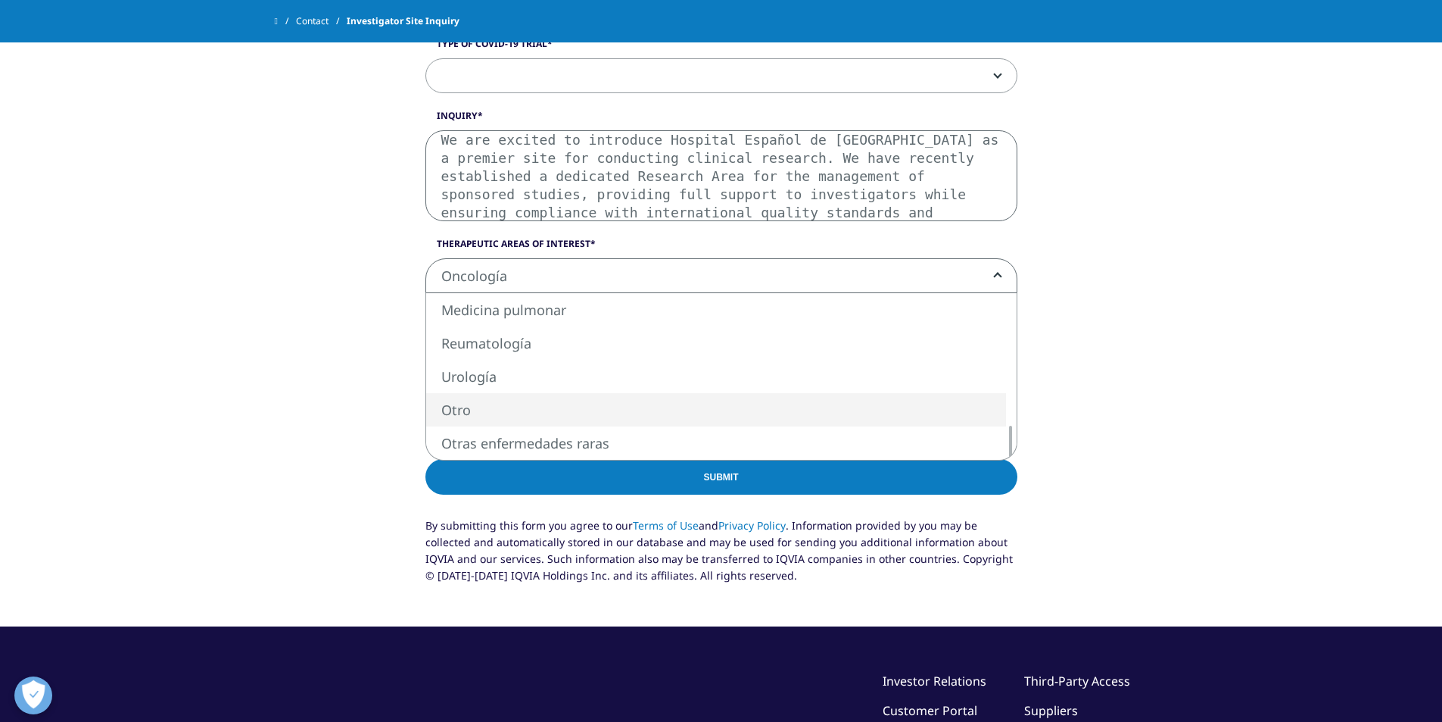
select select "Other"
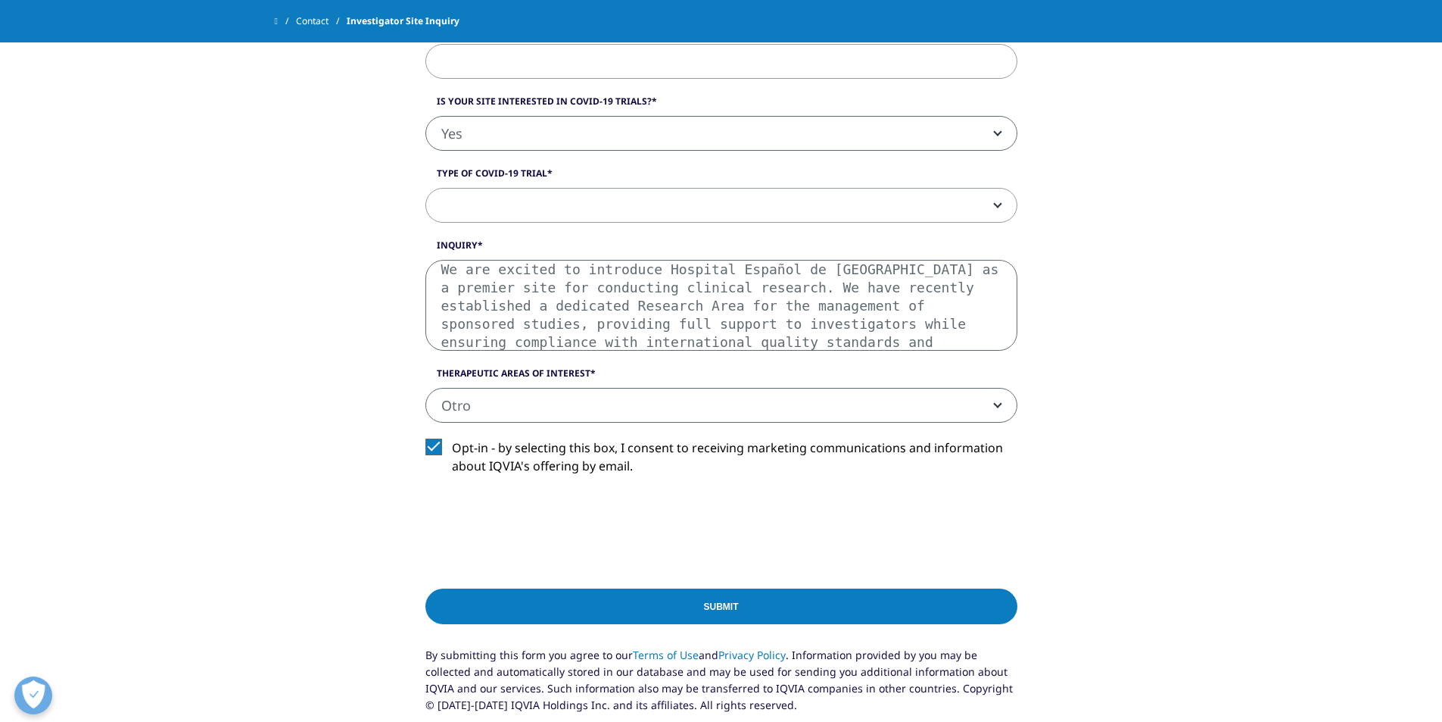
scroll to position [984, 0]
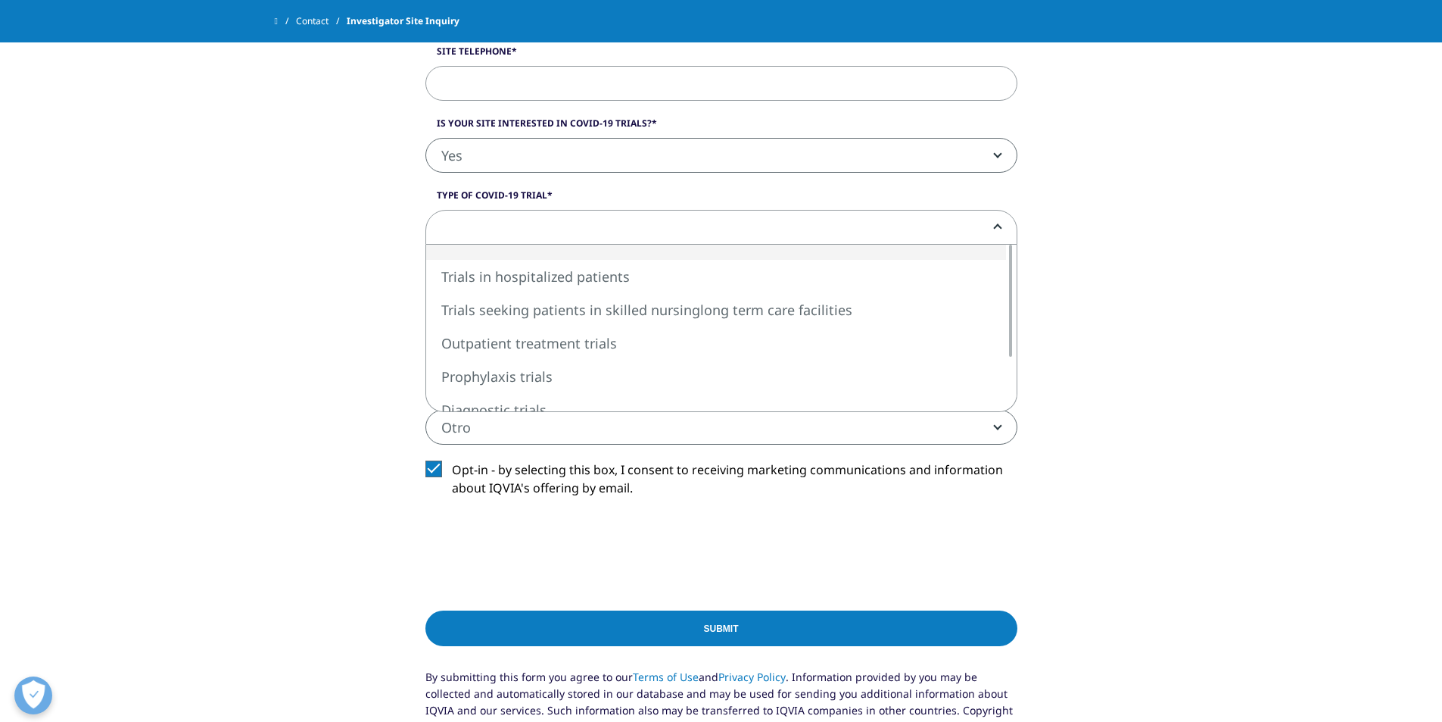
click at [589, 232] on span at bounding box center [721, 228] width 591 height 35
select select "Trials in hospitalized patients"
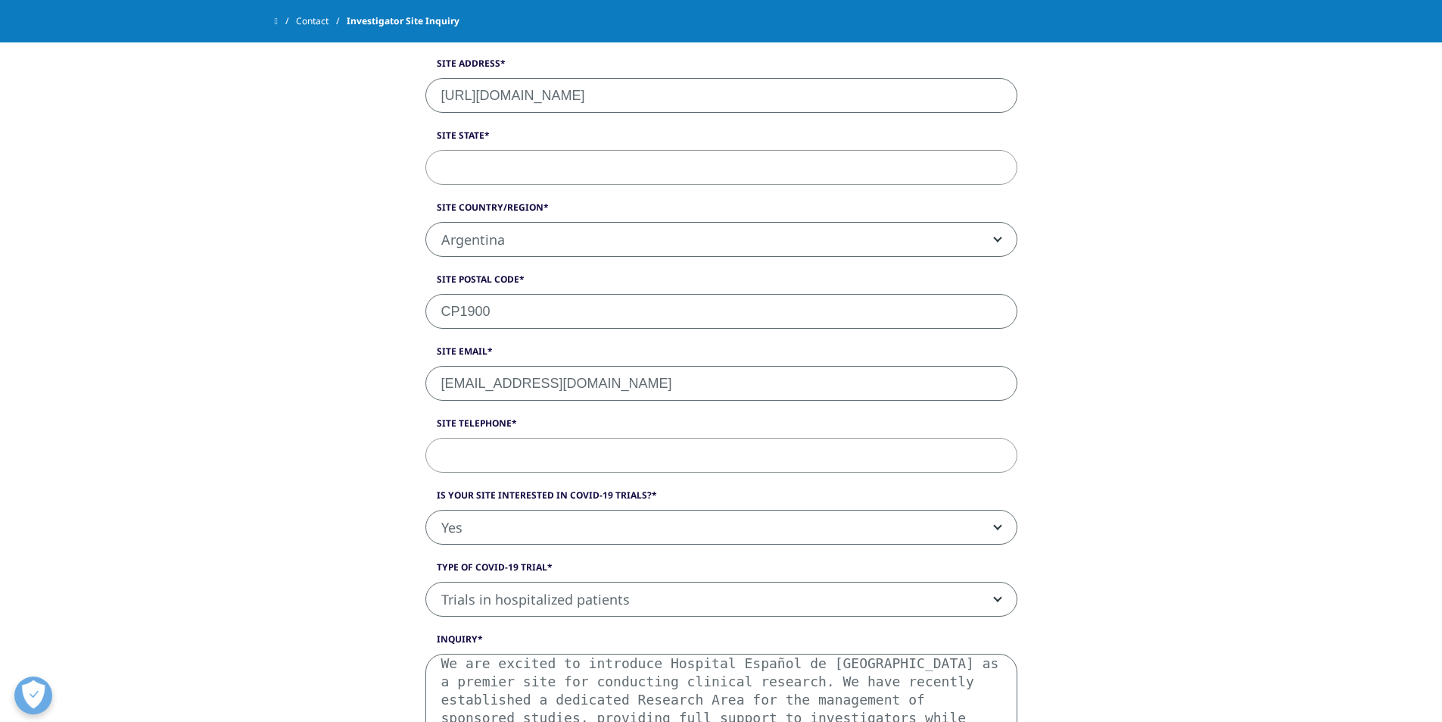
scroll to position [606, 0]
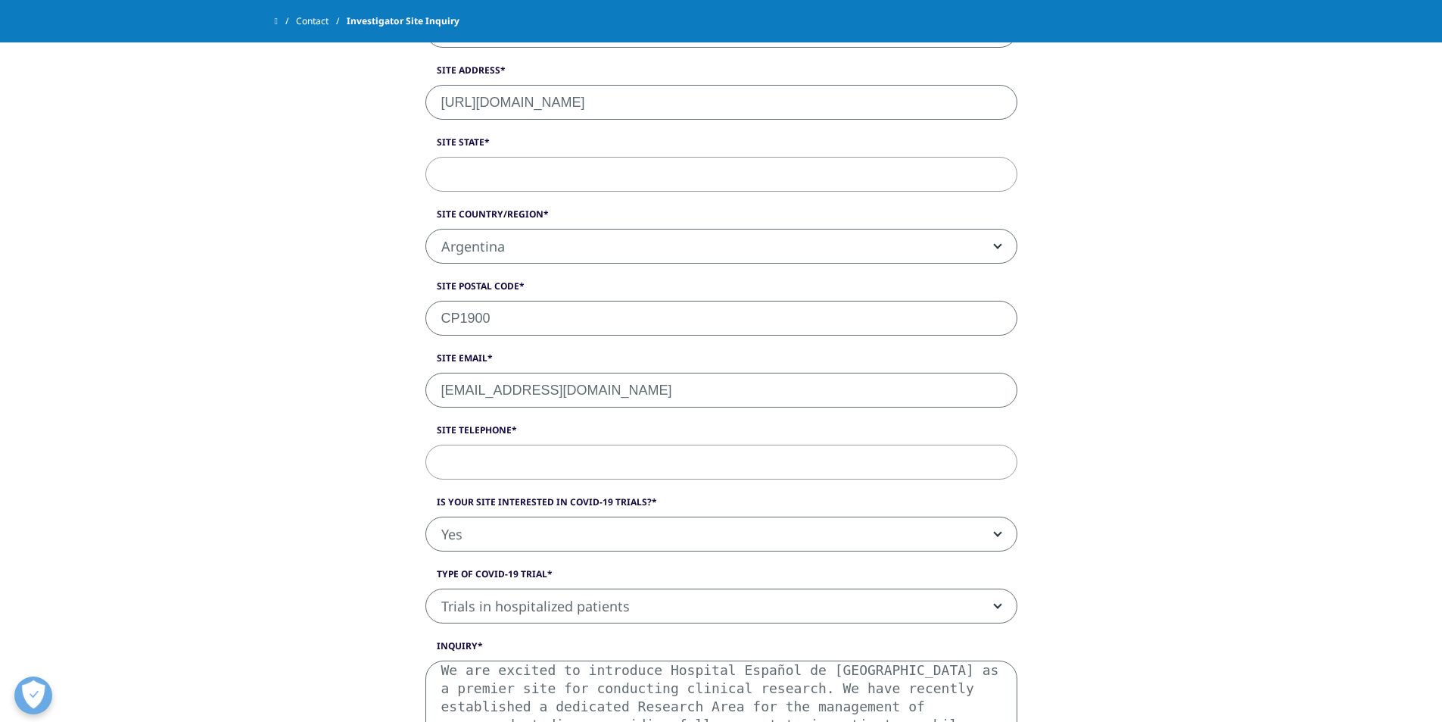
click at [523, 454] on input "Site Telephone" at bounding box center [722, 461] width 592 height 35
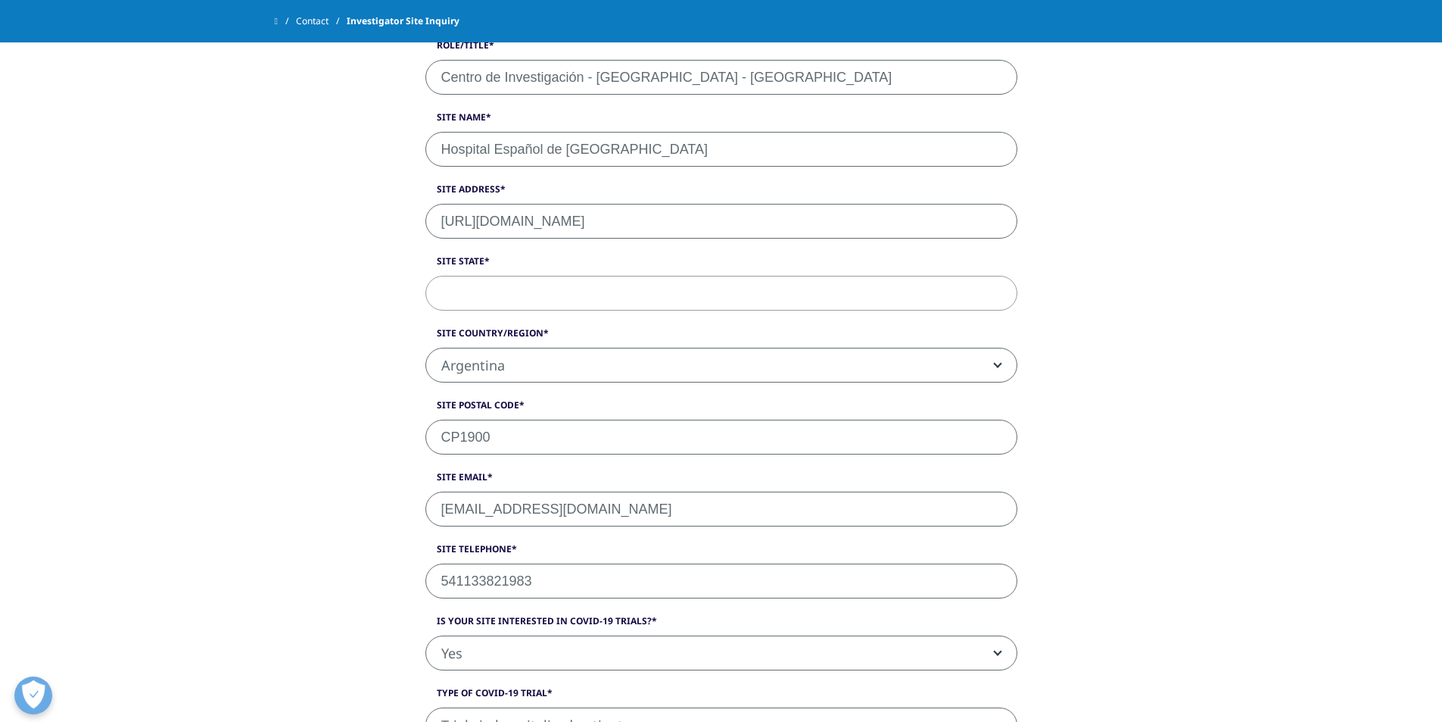
scroll to position [454, 0]
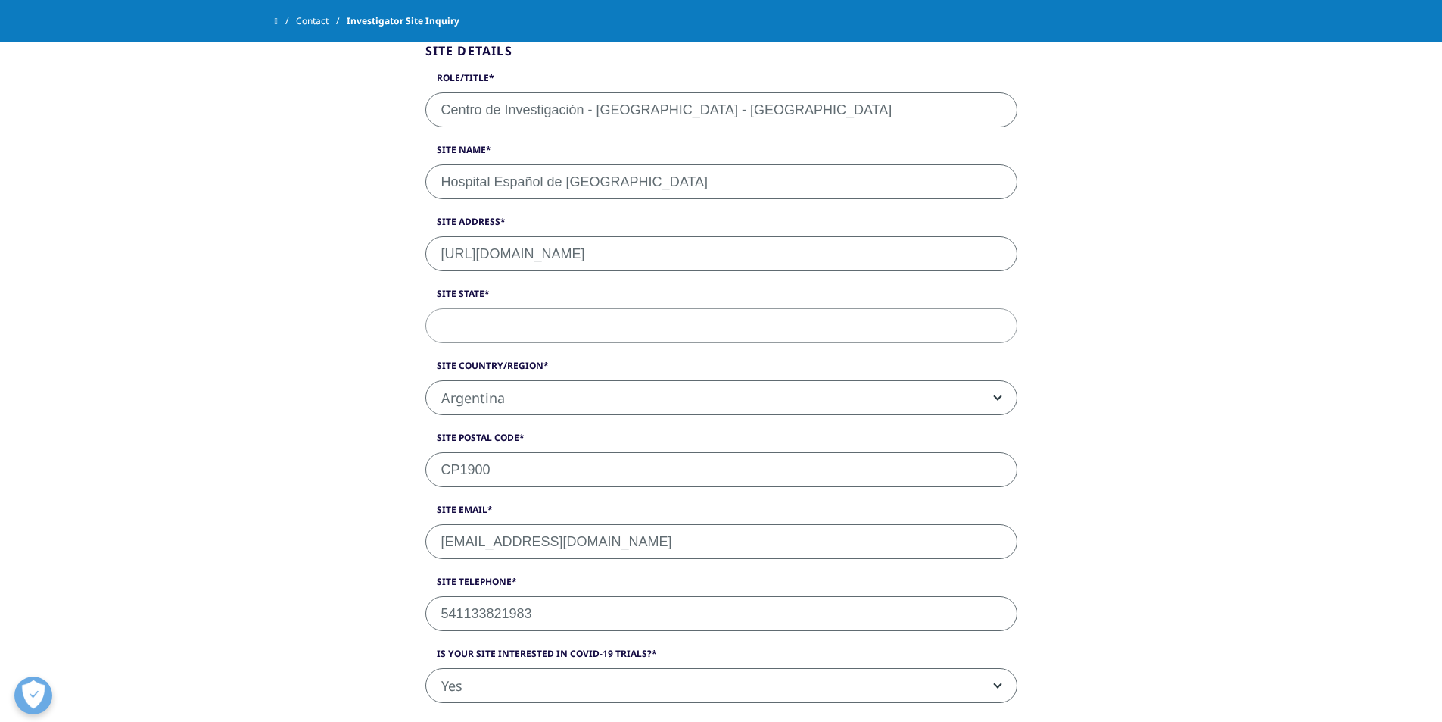
type input "541133821983"
click at [535, 332] on input "Site State" at bounding box center [722, 325] width 592 height 35
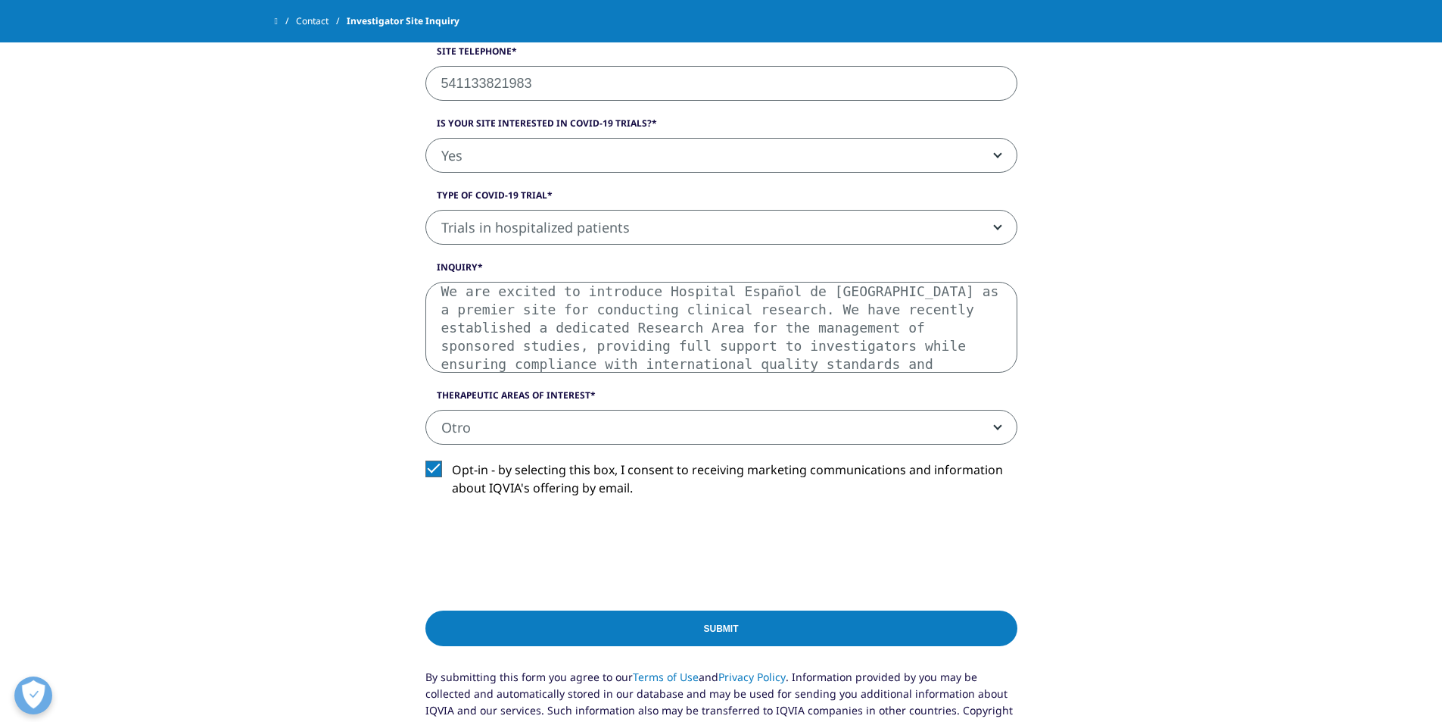
type input "[GEOGRAPHIC_DATA] - [GEOGRAPHIC_DATA]"
click at [560, 629] on input "Submit" at bounding box center [722, 628] width 592 height 36
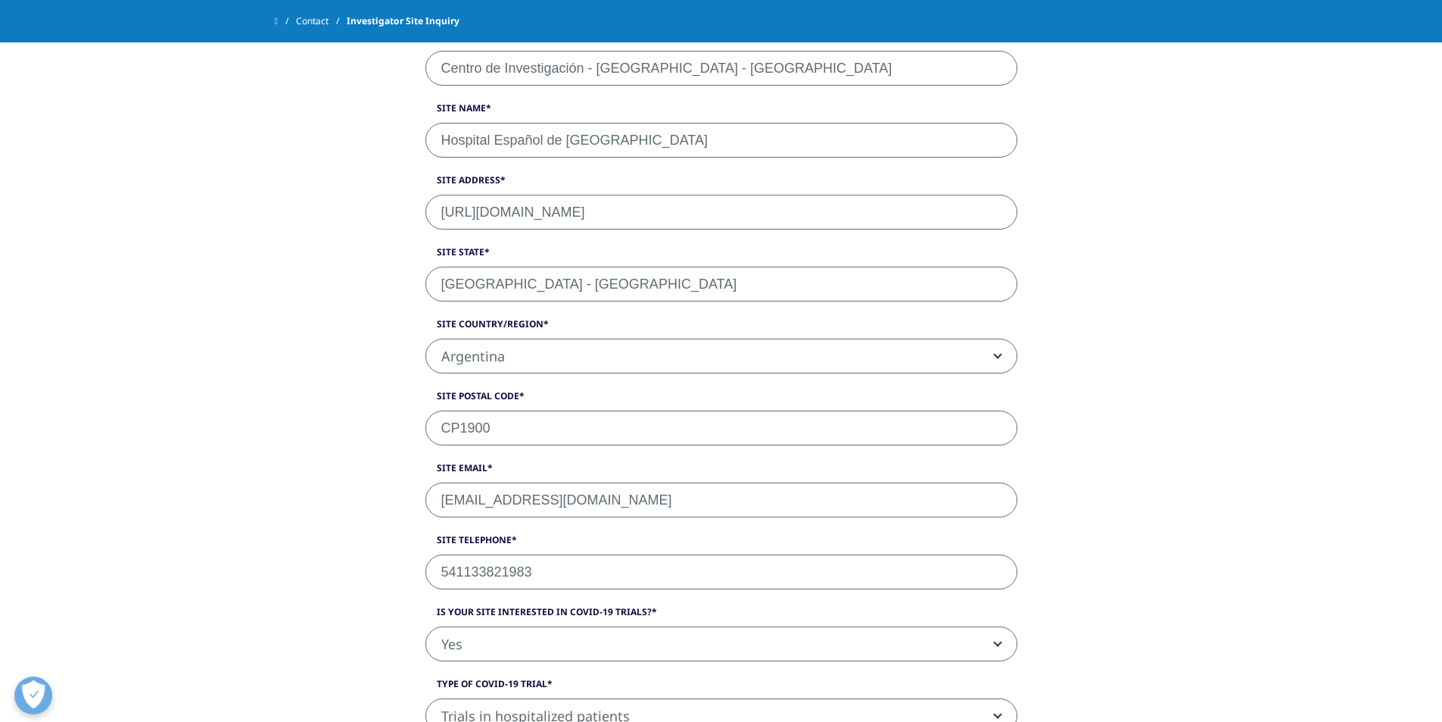
scroll to position [223, 0]
